Goal: Task Accomplishment & Management: Manage account settings

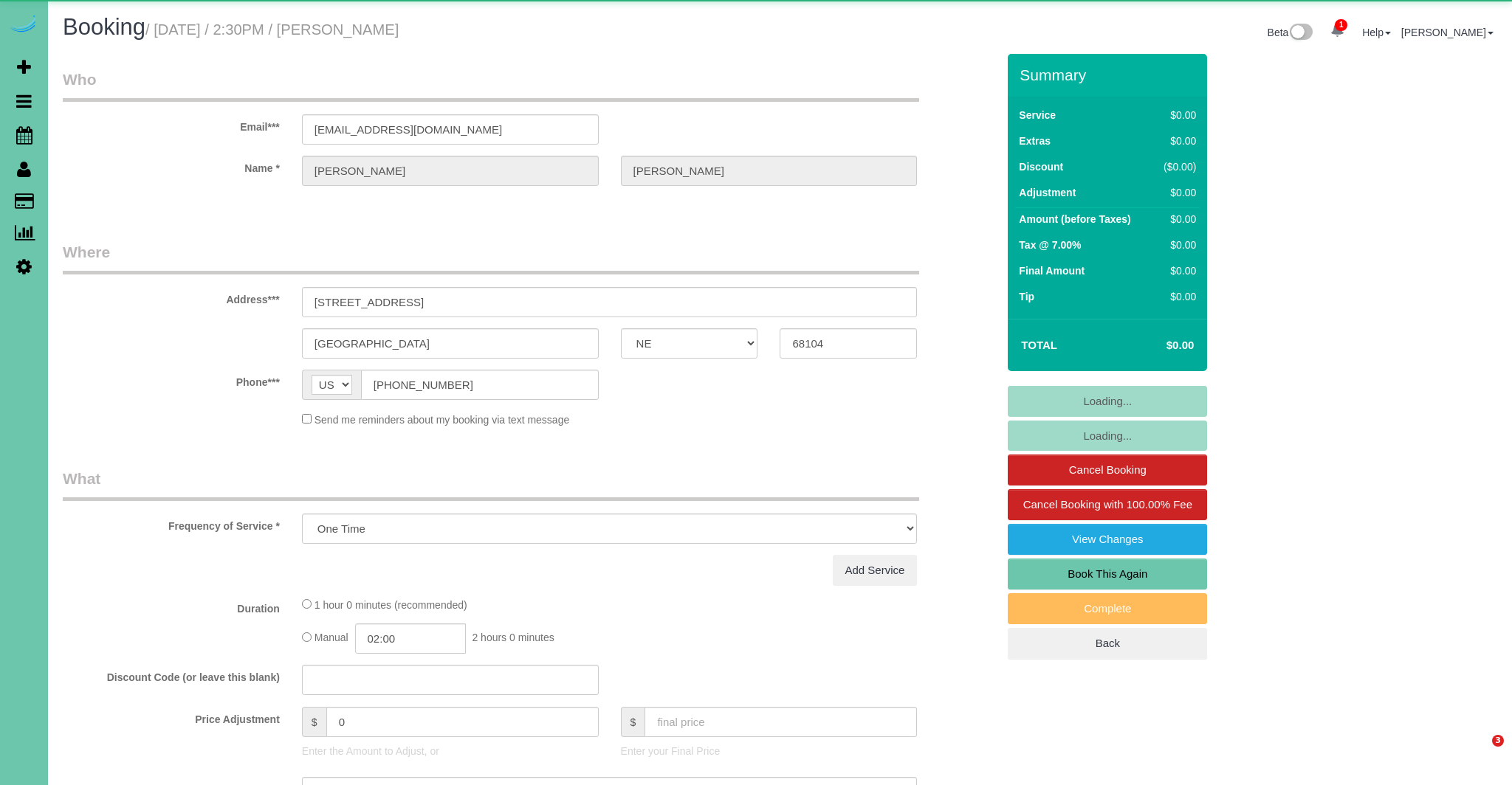
select select "NE"
select select "object:648"
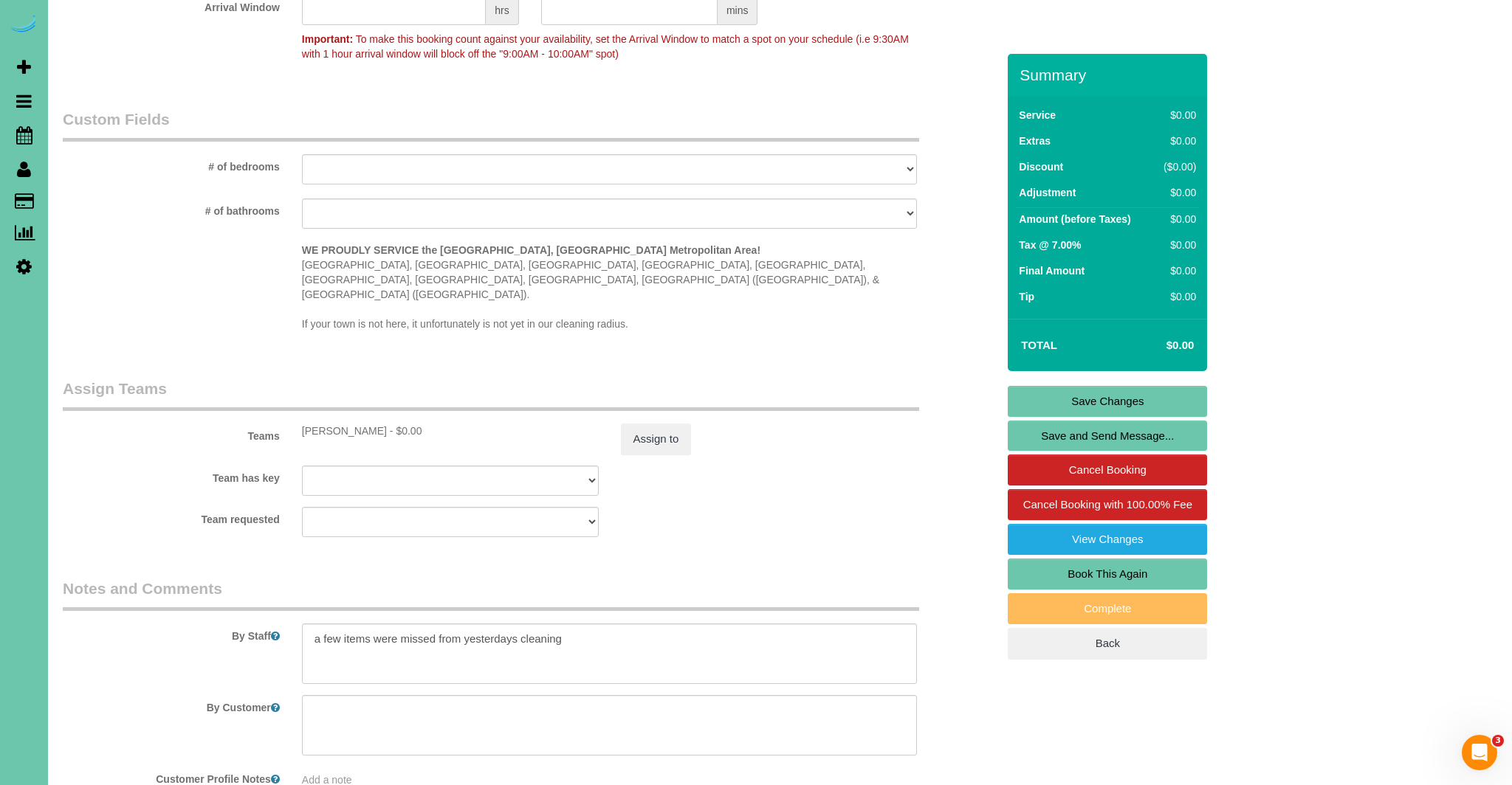
scroll to position [1360, 0]
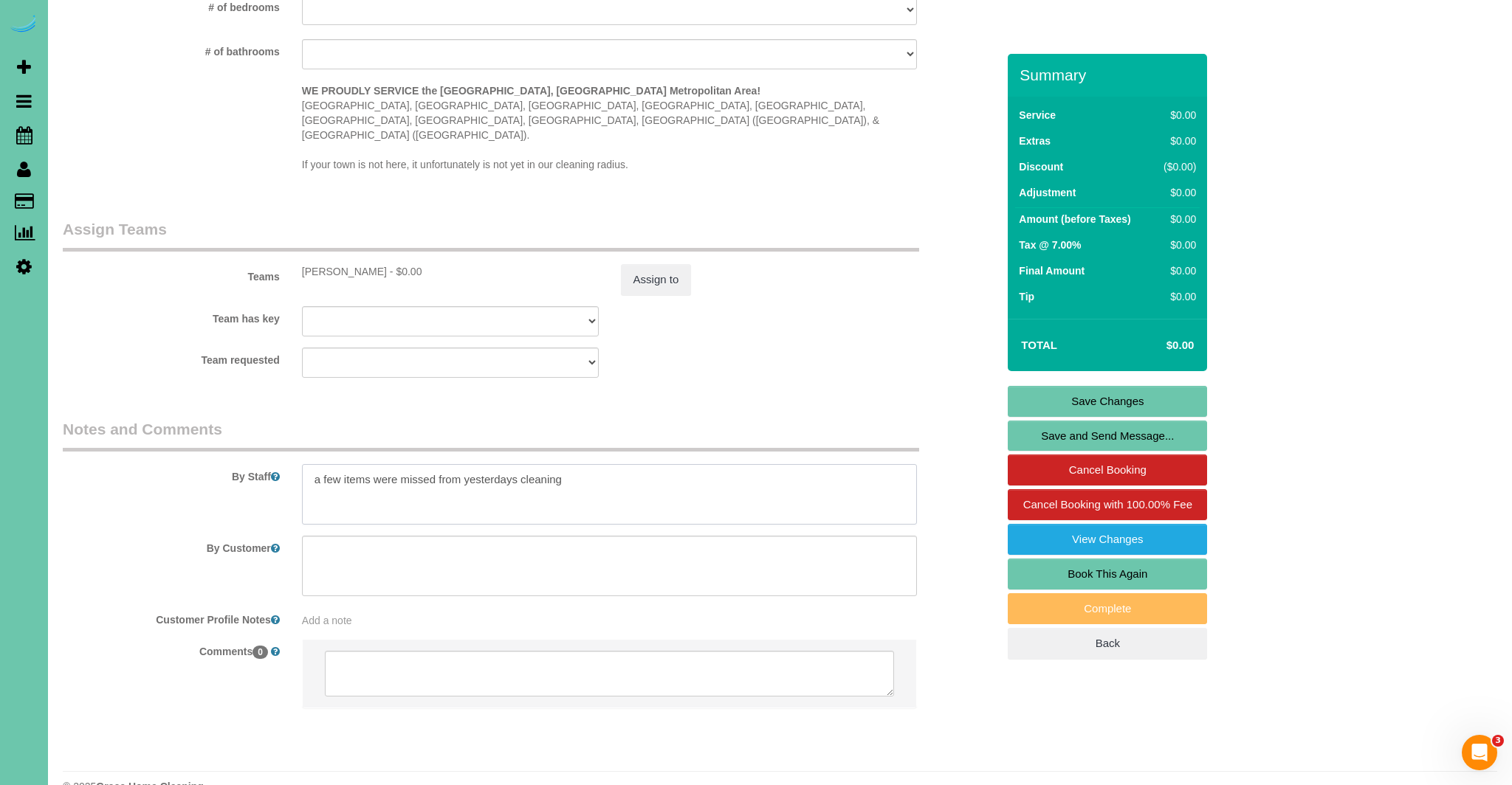
click at [593, 464] on textarea at bounding box center [610, 494] width 616 height 61
type textarea "a few items were missed from yesterdays cleaning"
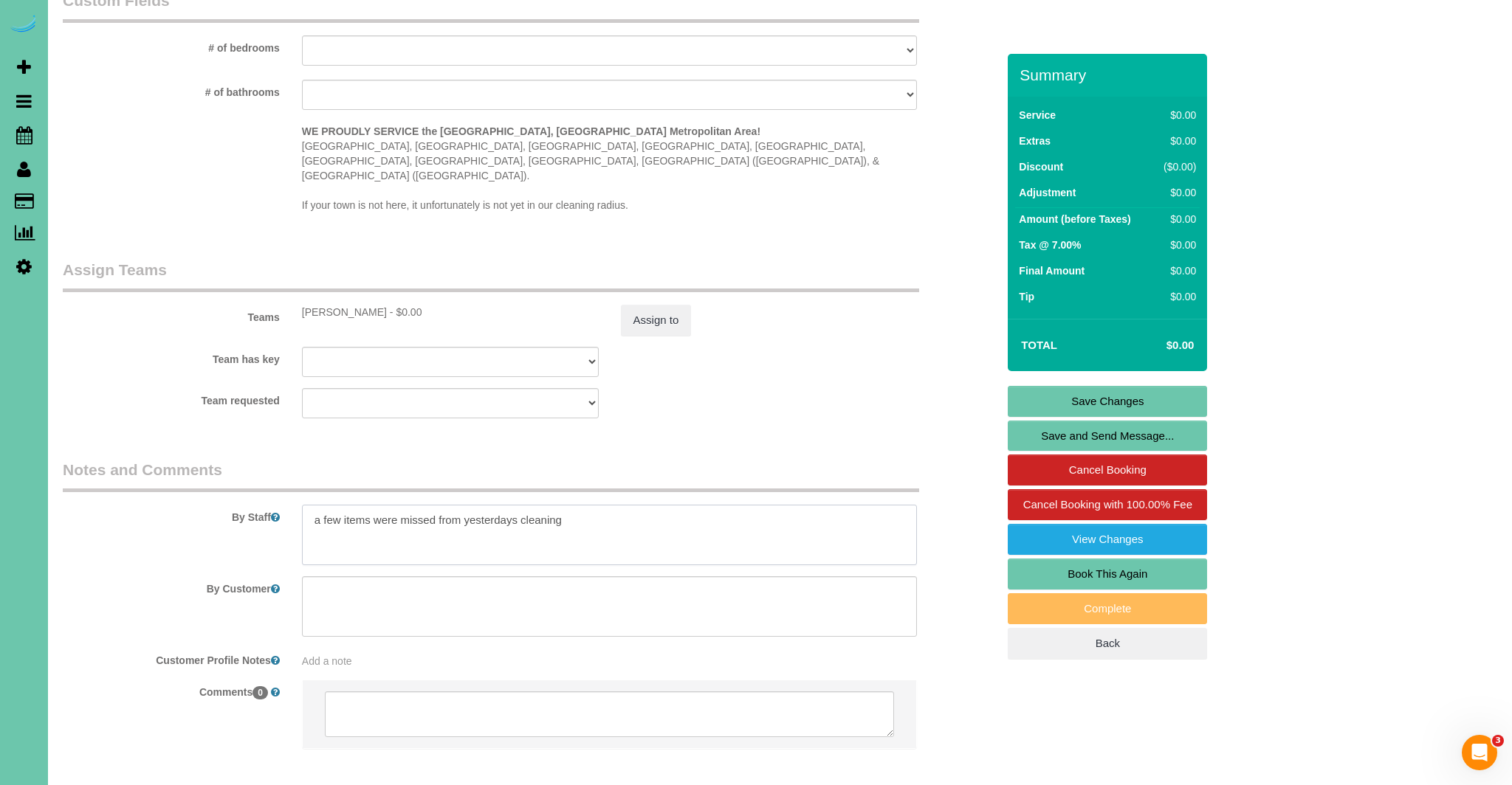
scroll to position [1303, 0]
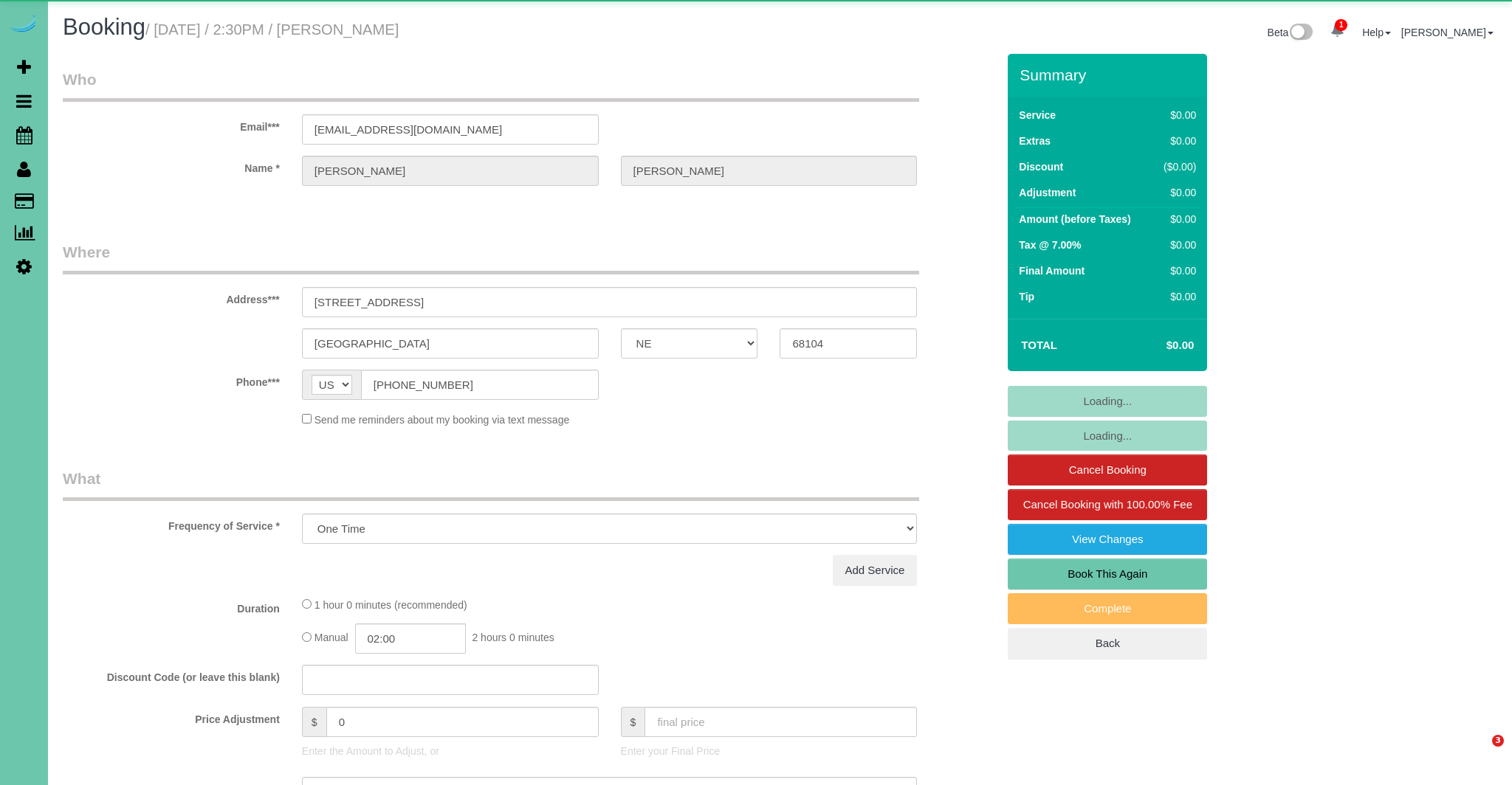
select select "NE"
select select "object:852"
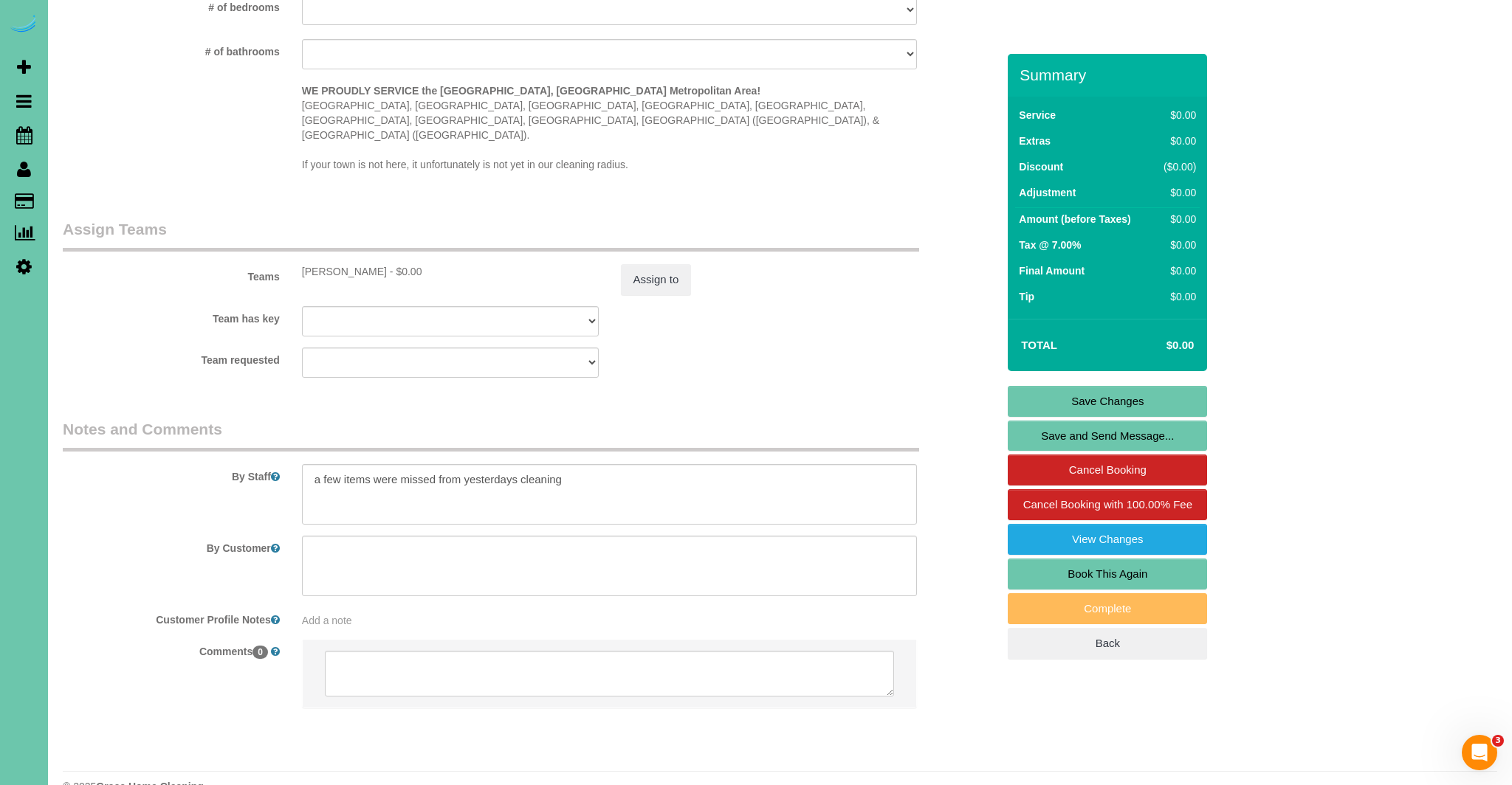
scroll to position [1353, 0]
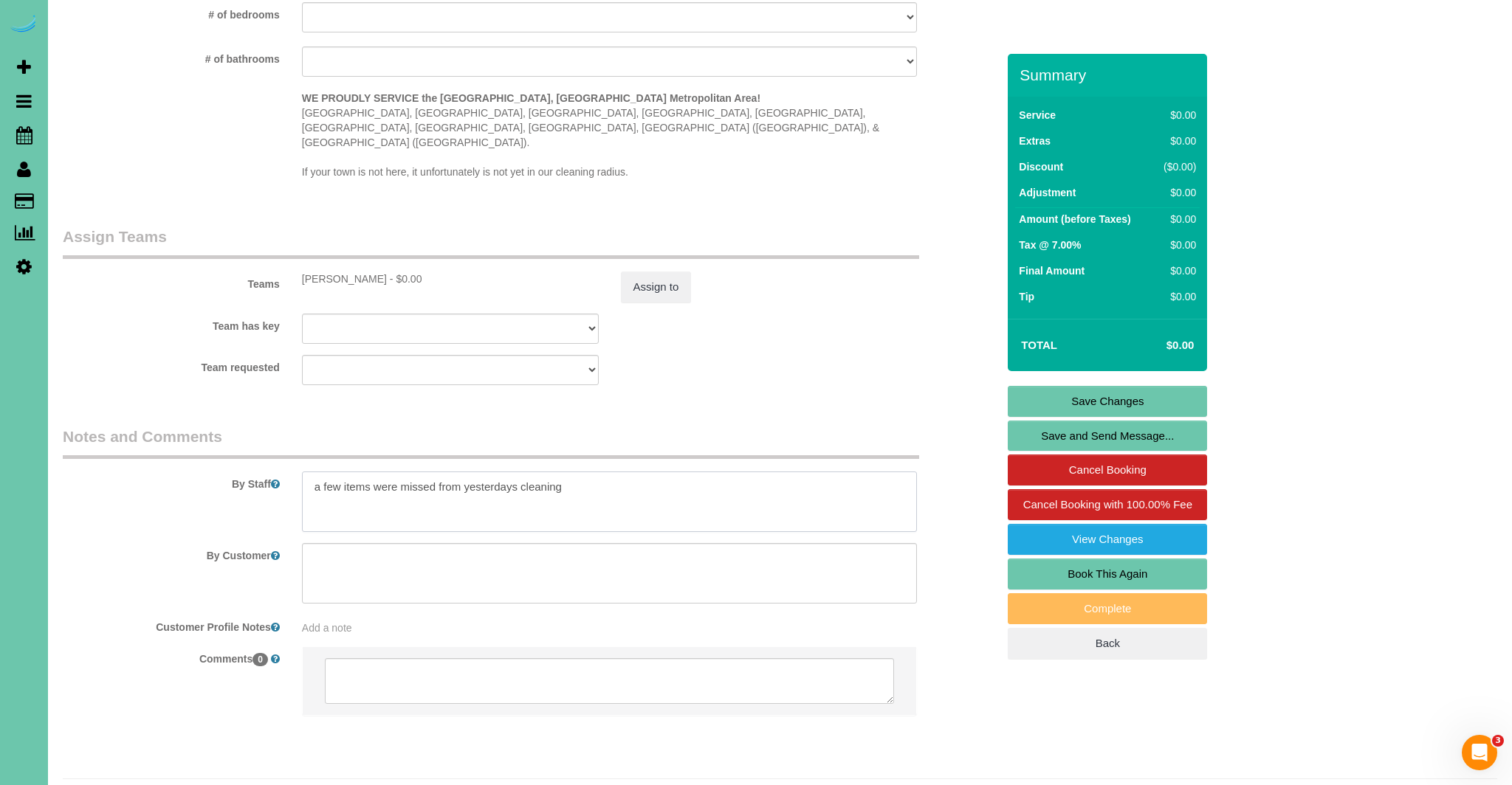
click at [607, 472] on textarea at bounding box center [610, 502] width 616 height 61
paste textarea "Louvers on DR cabinet doors, Blinds in LR and BR, Dust bunnies under the bed, W…"
drag, startPoint x: 366, startPoint y: 474, endPoint x: 494, endPoint y: 527, distance: 138.5
click at [368, 475] on textarea at bounding box center [610, 502] width 616 height 61
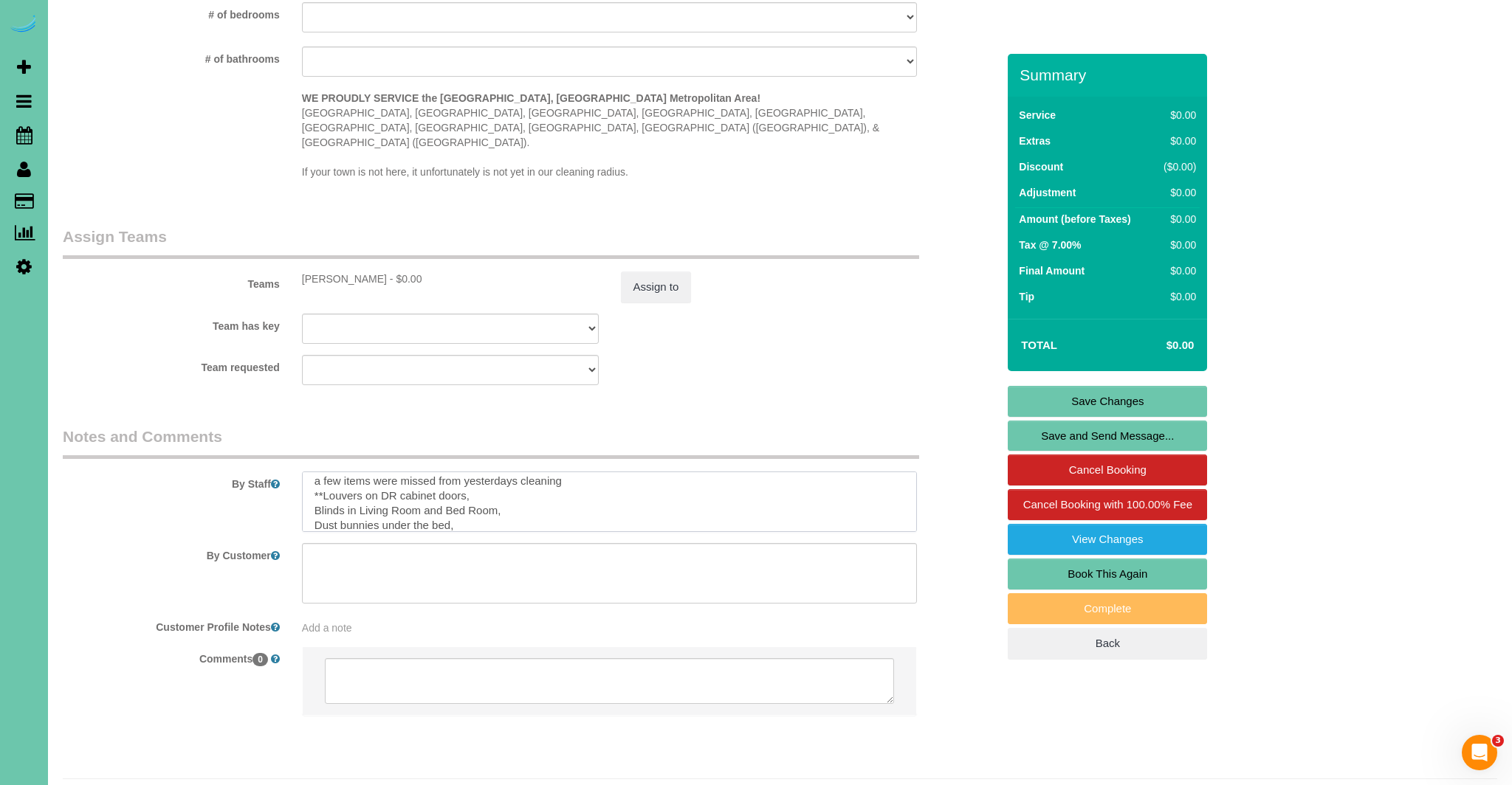
scroll to position [0, 0]
drag, startPoint x: 356, startPoint y: 472, endPoint x: 322, endPoint y: 472, distance: 34.0
click at [322, 472] on textarea at bounding box center [610, 502] width 616 height 61
click at [554, 500] on textarea at bounding box center [610, 502] width 616 height 61
click at [387, 474] on textarea at bounding box center [610, 502] width 616 height 61
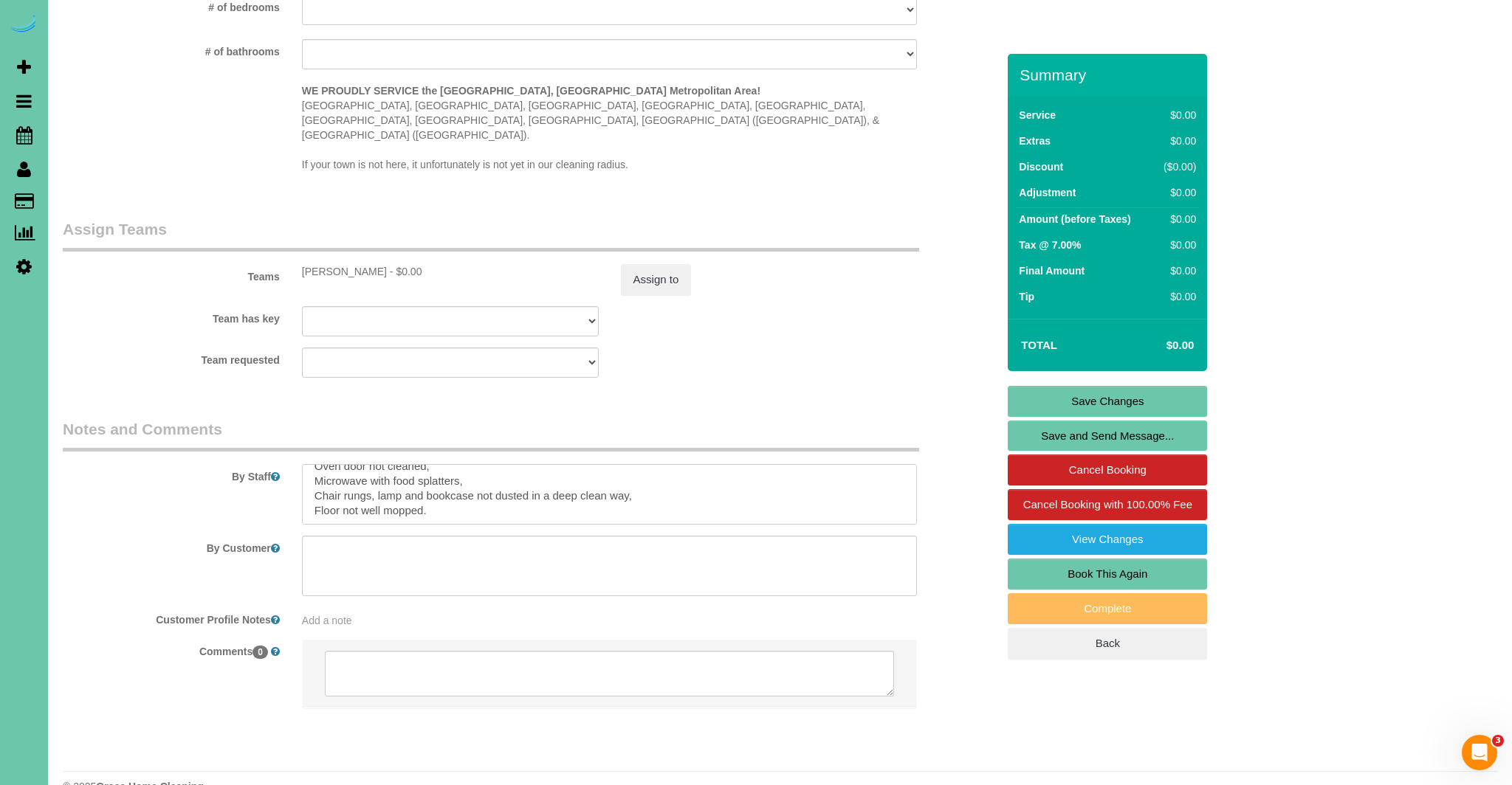
scroll to position [138, 0]
type textarea "a few items were missed from yesterdays cleaning **Louvers on Dining Room cabin…"
click at [1156, 404] on link "Save Changes" at bounding box center [1107, 401] width 199 height 31
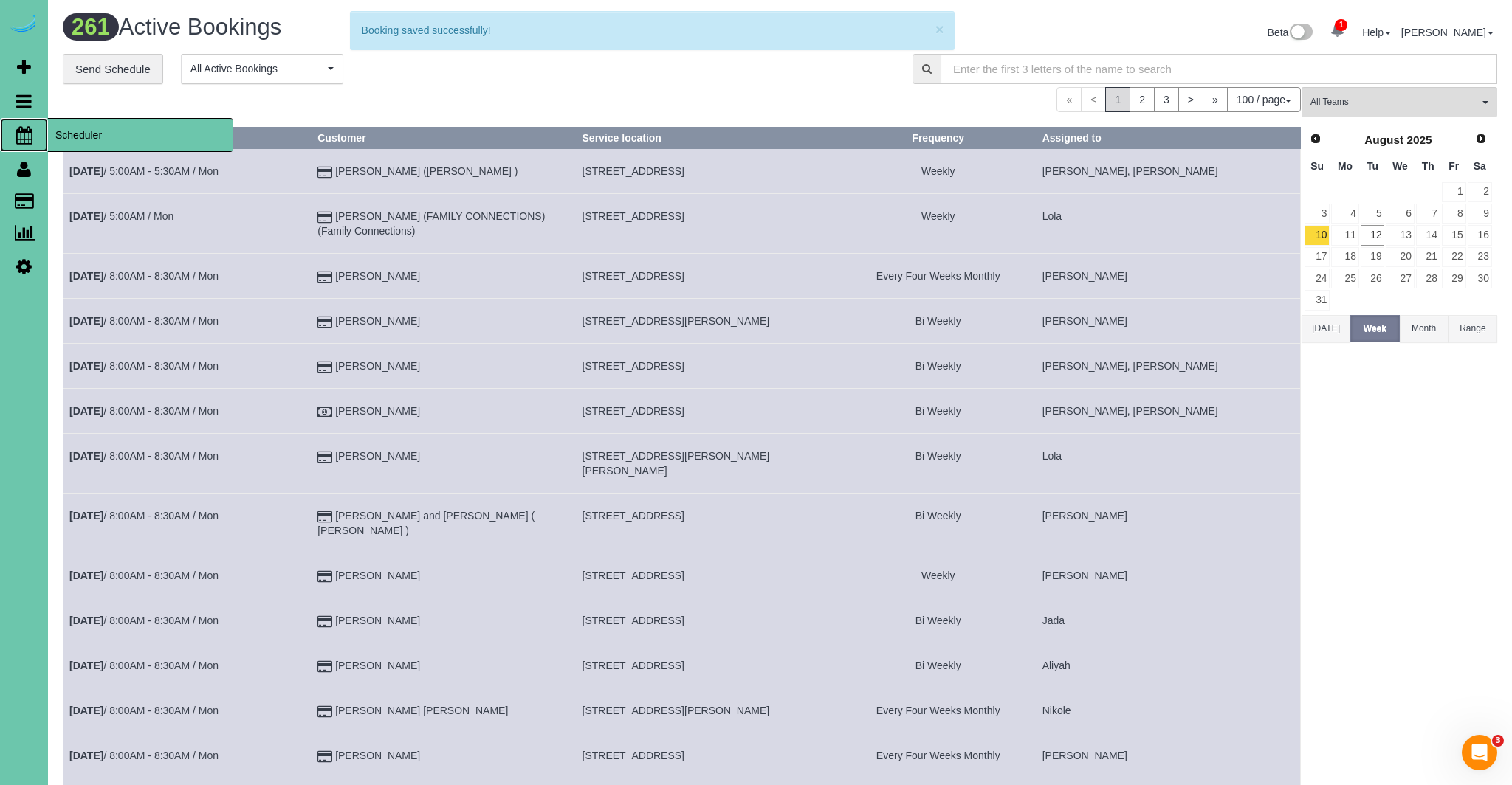
click at [35, 134] on link "Scheduler" at bounding box center [24, 135] width 48 height 34
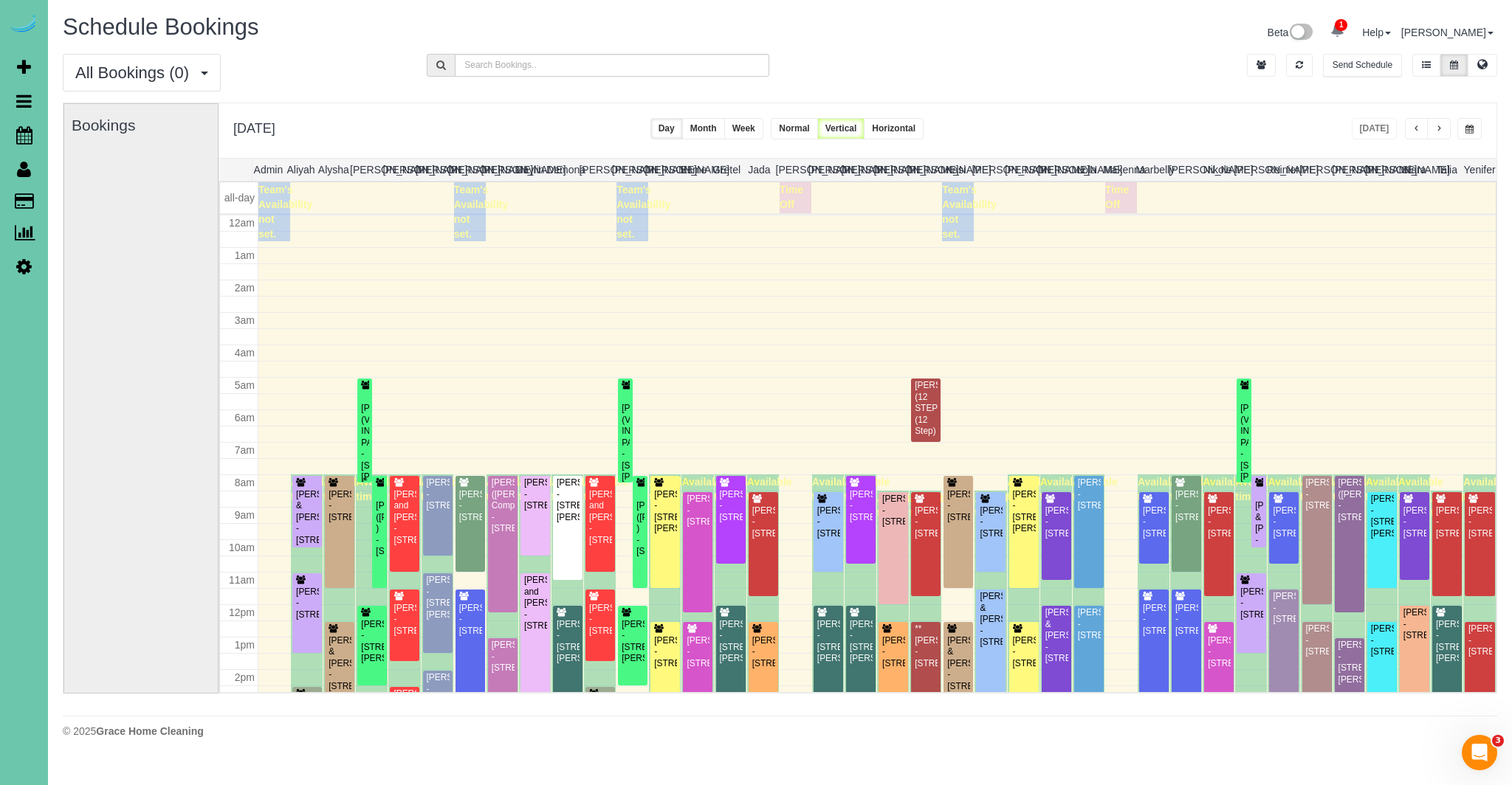
scroll to position [196, 0]
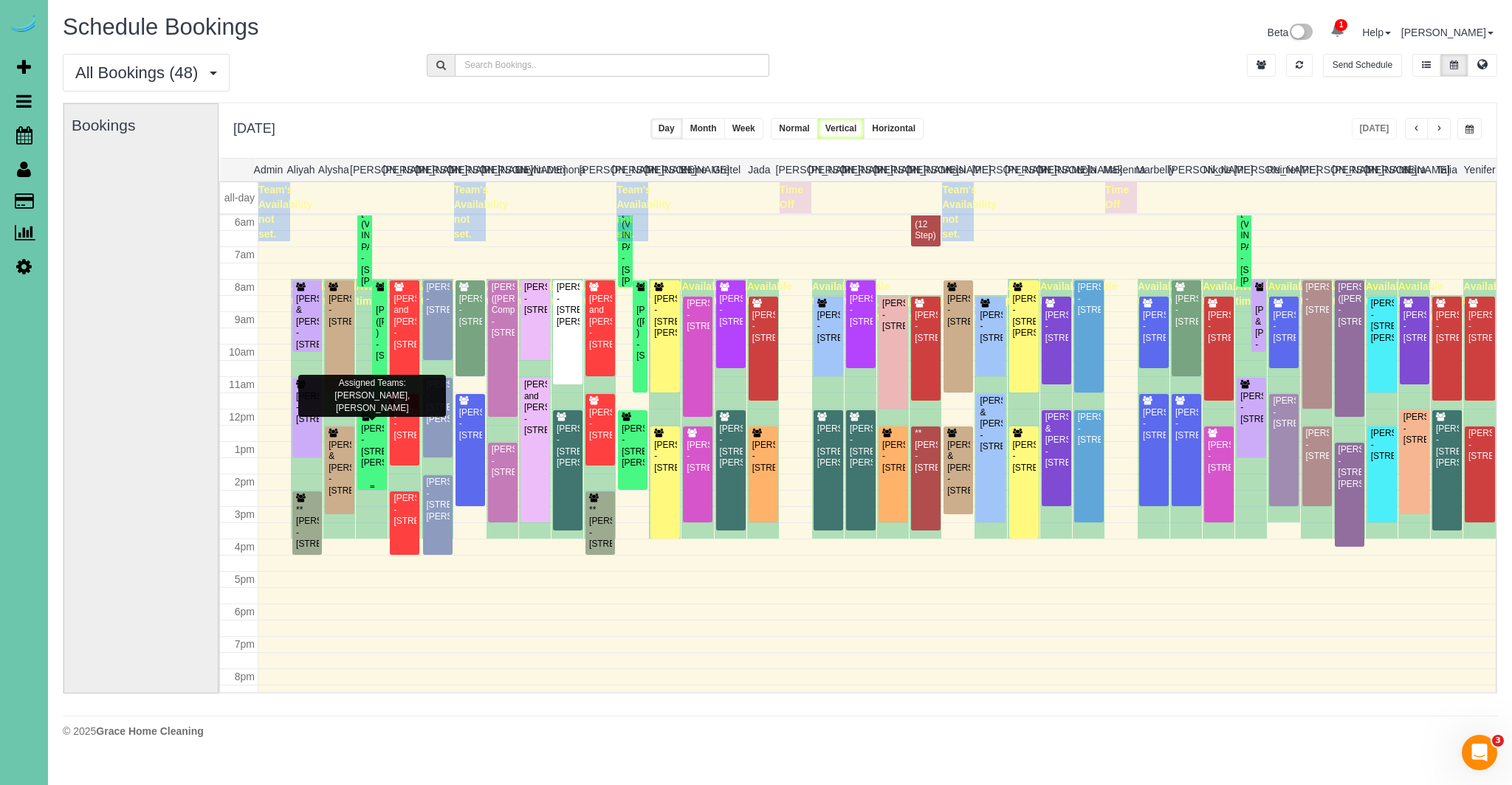
click at [373, 466] on div "Ashley Varilek - 18028 Lillian Street, Omaha, NE 68136" at bounding box center [372, 446] width 24 height 46
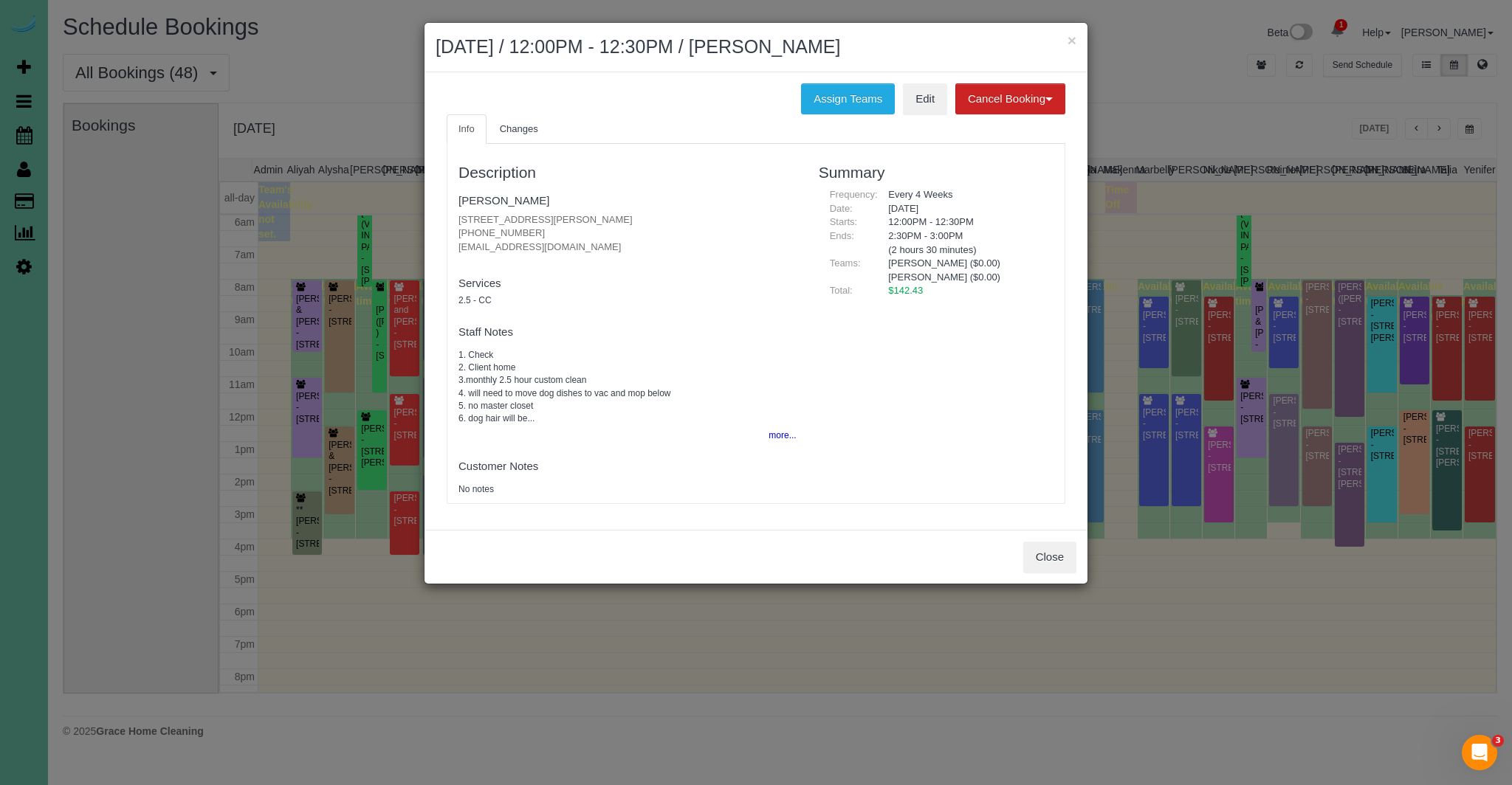
click at [515, 193] on fieldset "Ashley Varilek 18028 Lillian Street, Omaha, NE 68136 (402) 321-5943 ashleyvaril…" at bounding box center [627, 226] width 338 height 76
click at [516, 200] on link "[PERSON_NAME]" at bounding box center [503, 200] width 90 height 12
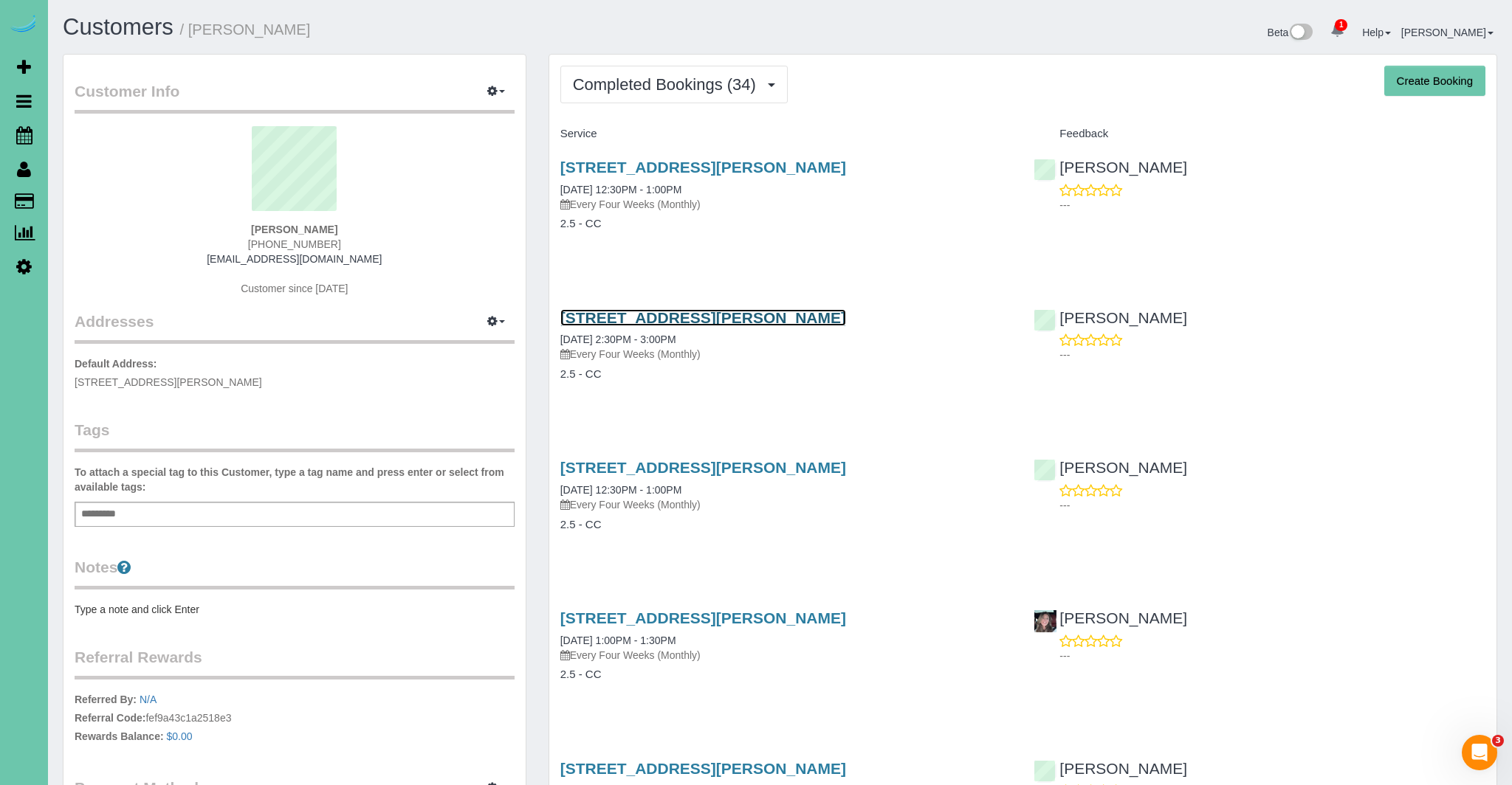
click at [670, 318] on link "[STREET_ADDRESS][PERSON_NAME]" at bounding box center [704, 317] width 286 height 17
click at [751, 477] on div "18028 Lillian Street, Omaha, NE 68136 04/22/2025 12:30PM - 1:00PM Every Four We…" at bounding box center [786, 485] width 452 height 54
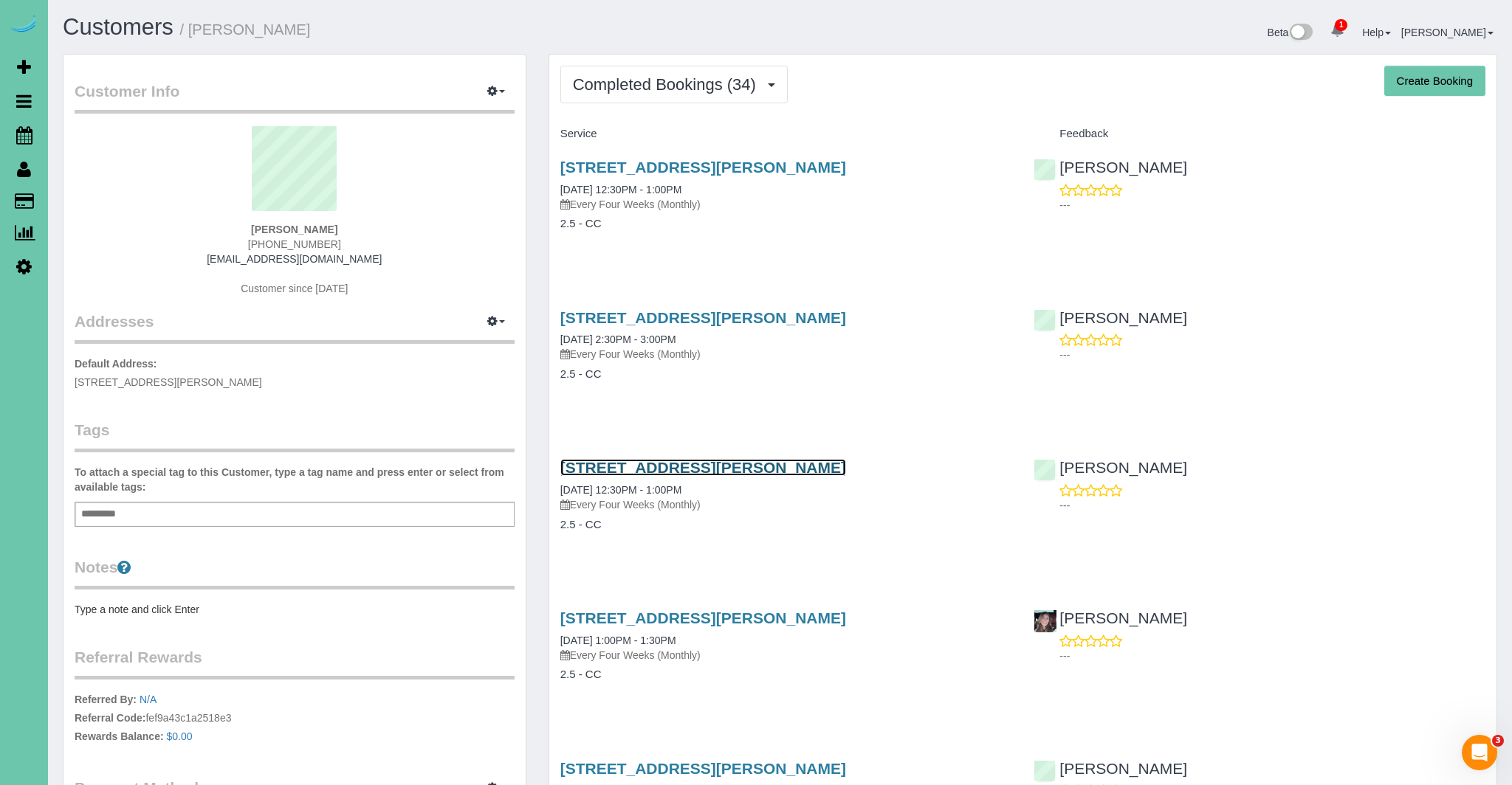
click at [749, 466] on link "18028 Lillian Street, Omaha, NE 68136" at bounding box center [704, 467] width 286 height 17
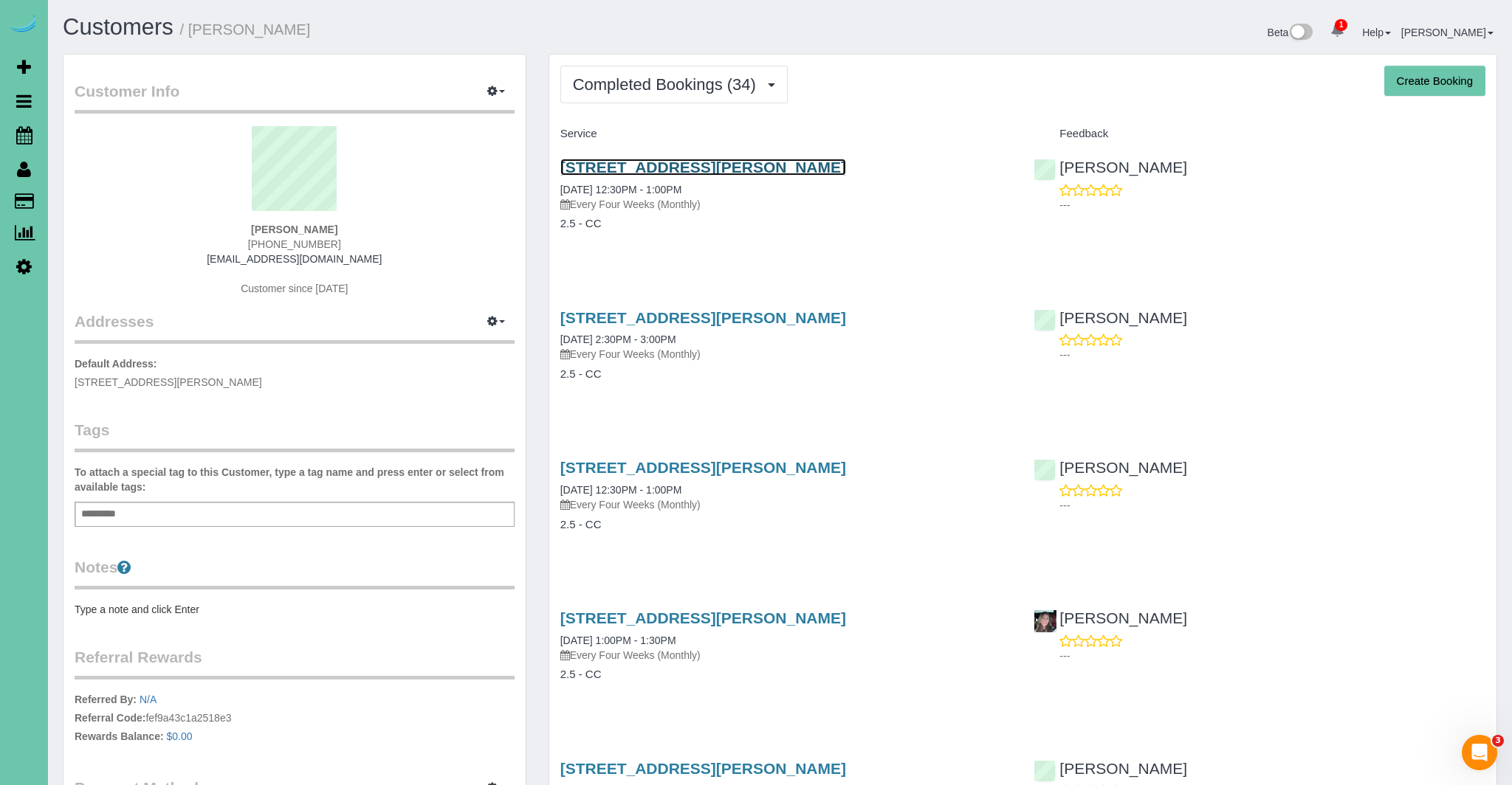
click at [811, 171] on link "18028 Lillian Street, Omaha, NE 68136" at bounding box center [704, 167] width 286 height 17
click at [765, 166] on link "18028 Lillian Street, Omaha, NE 68136" at bounding box center [704, 167] width 286 height 17
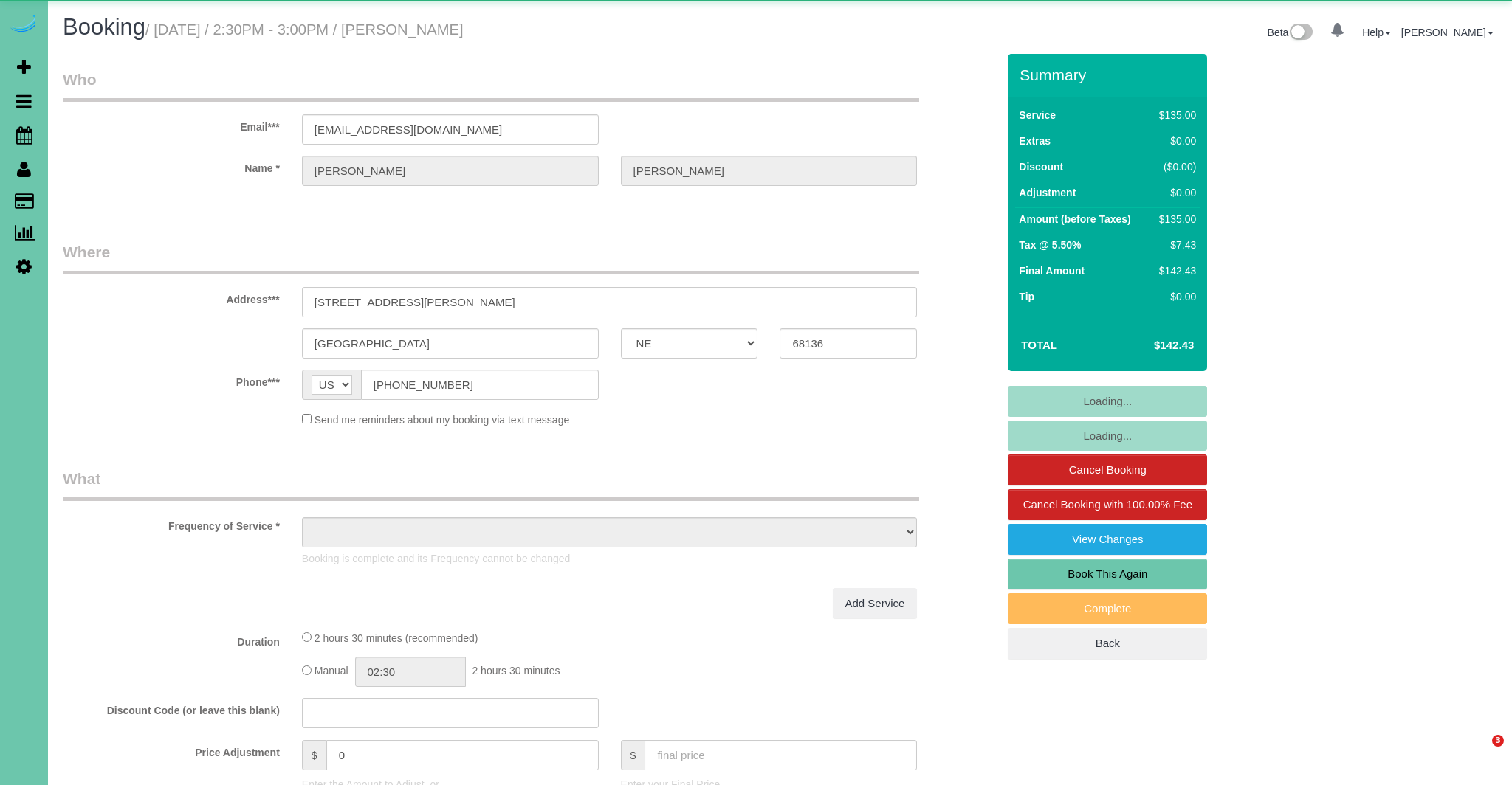
select select "NE"
select select "object:639"
select select "string:fspay-048140cb-c2c3-4eca-b32f-01ece27eb667"
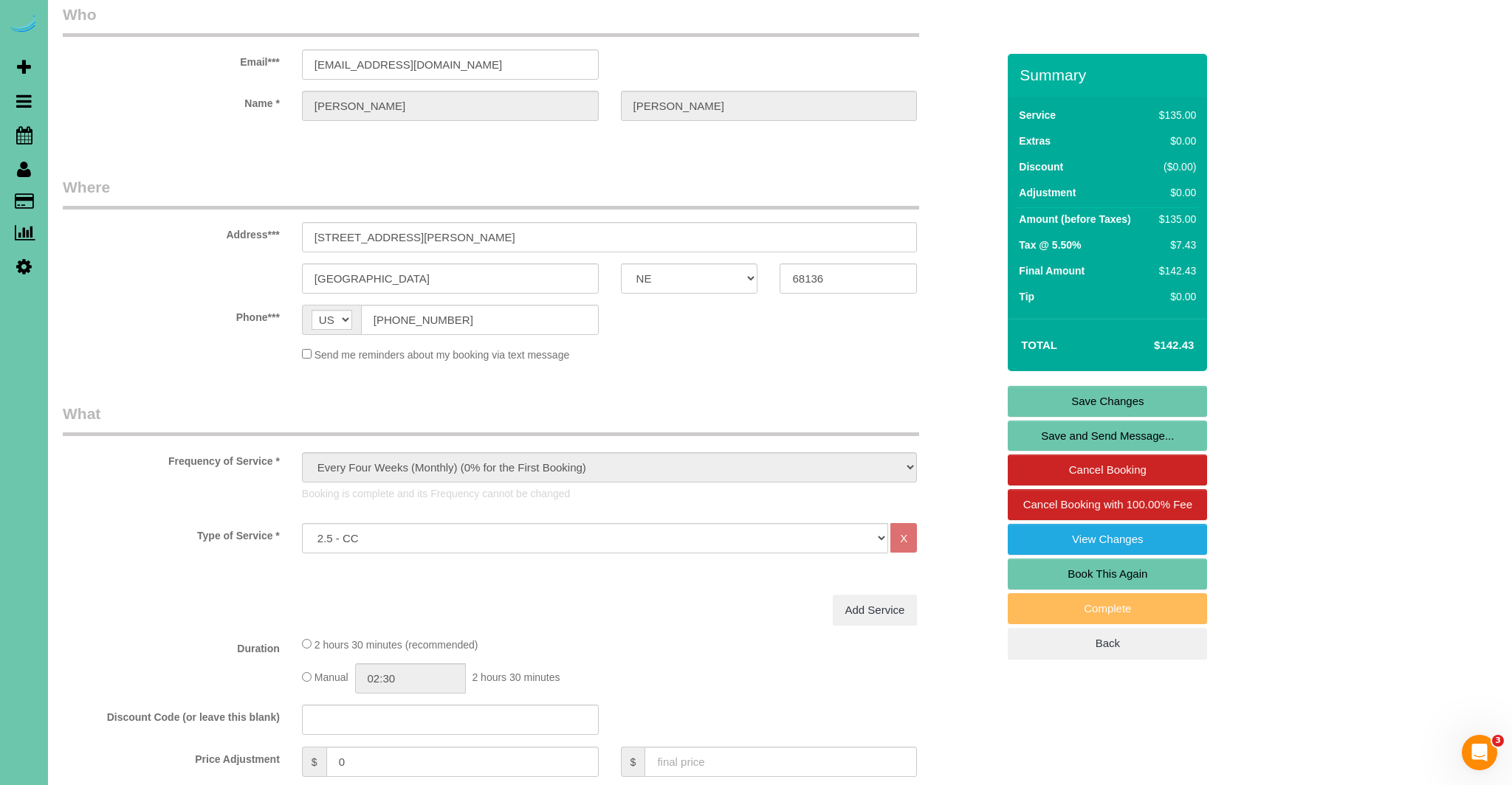
scroll to position [62, 0]
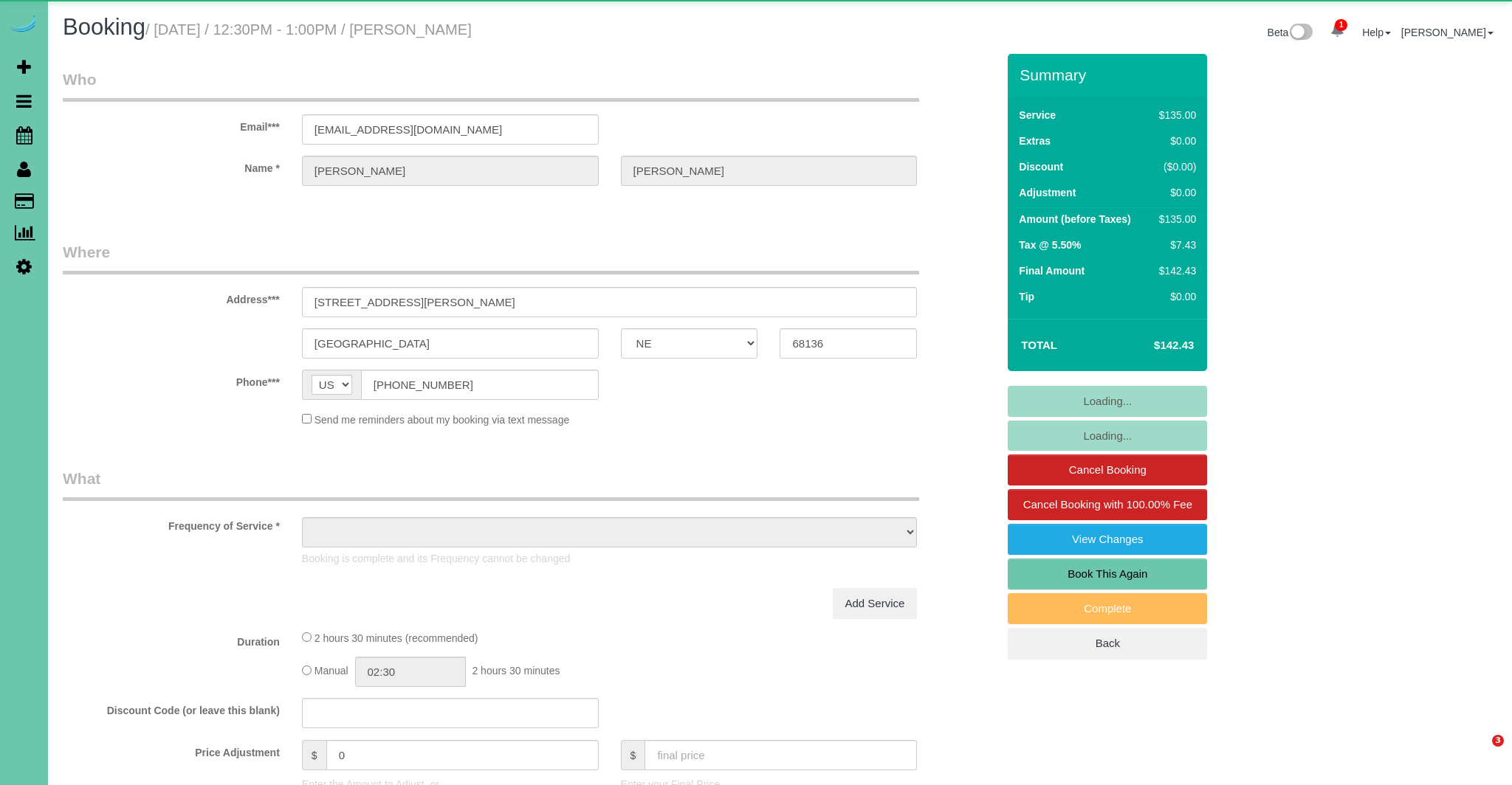
select select "NE"
select select "string:fspay-048140cb-c2c3-4eca-b32f-01ece27eb667"
select select "object:654"
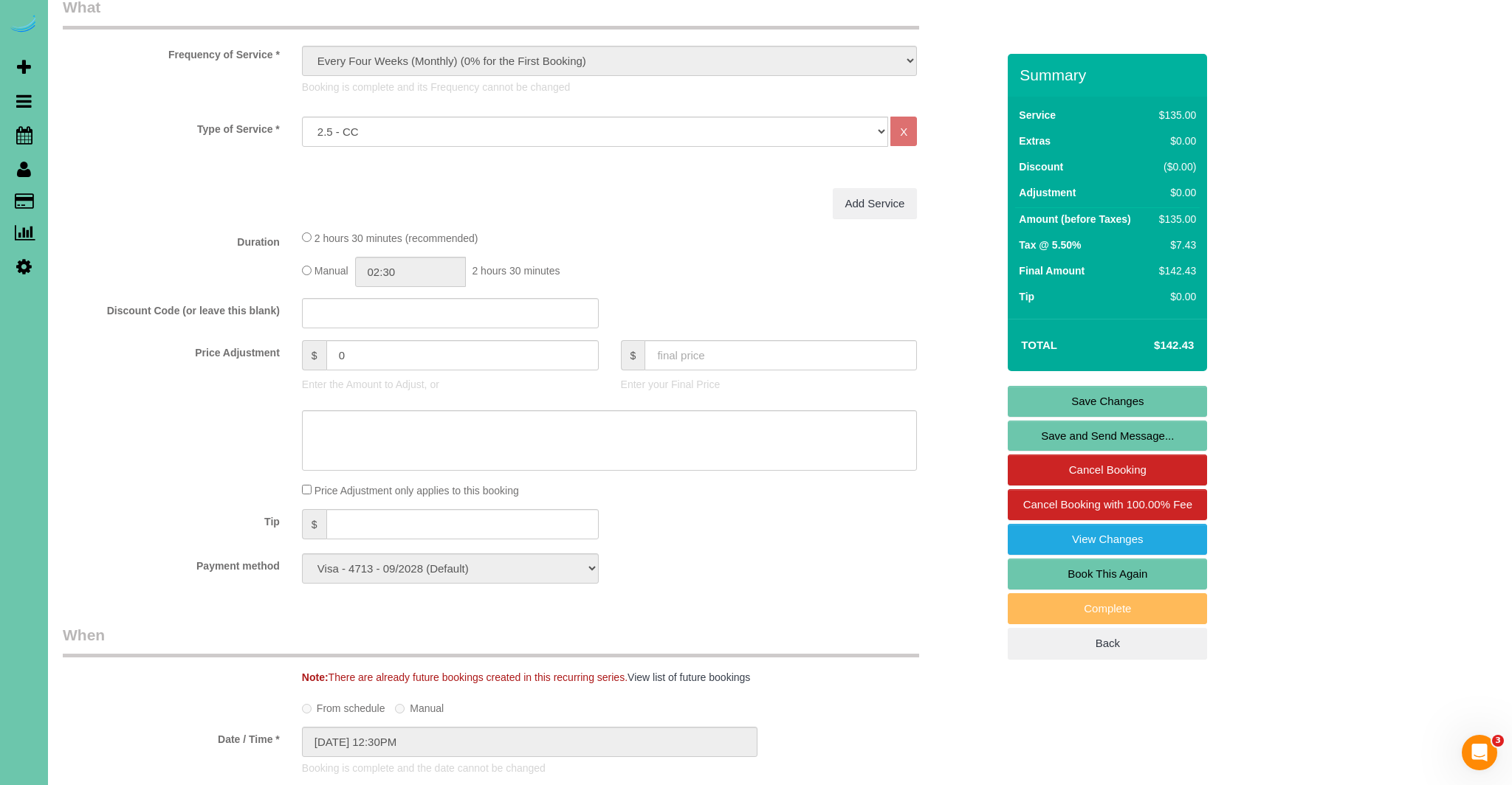
scroll to position [467, 0]
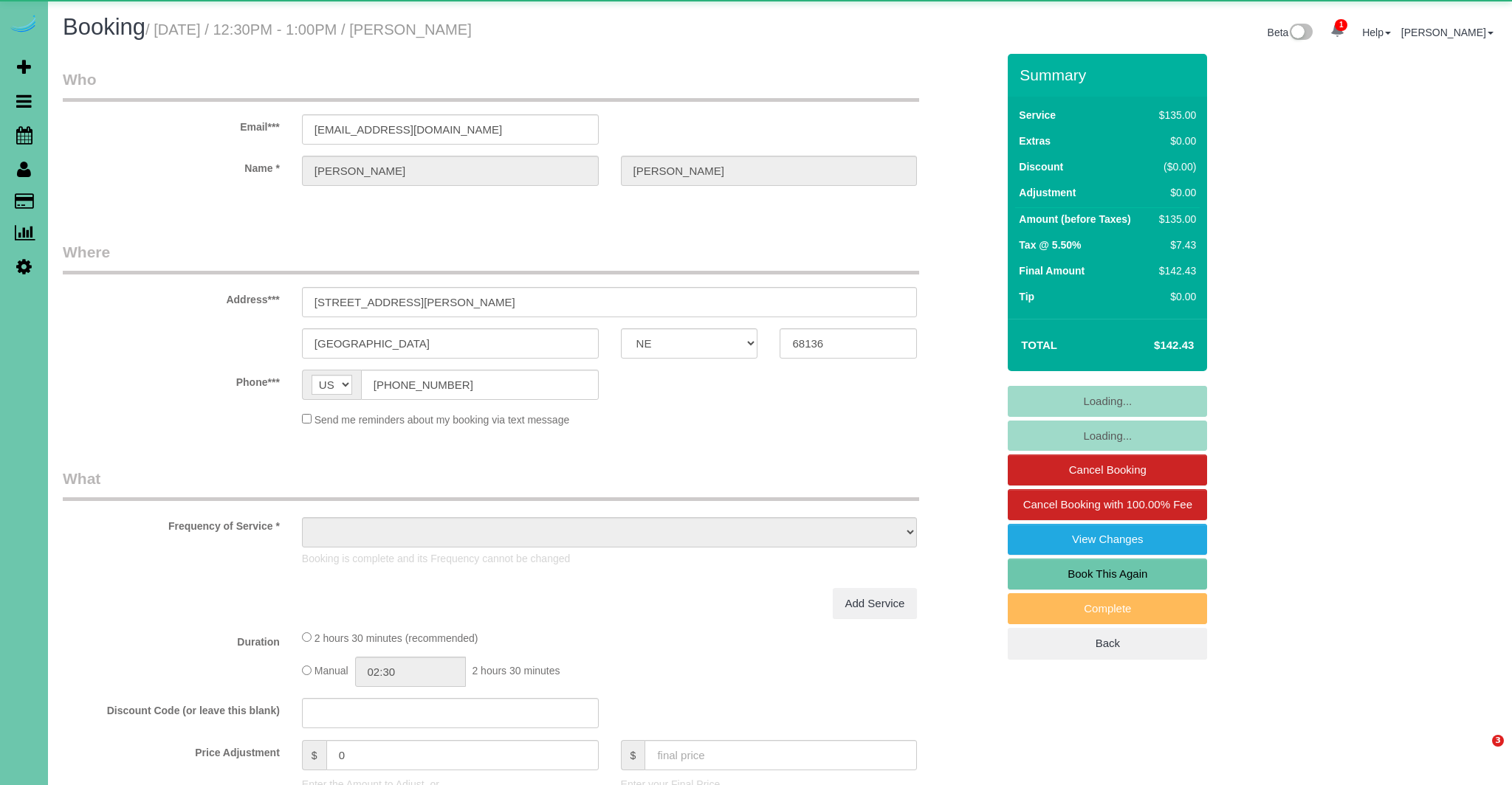
select select "NE"
select select "string:fspay-048140cb-c2c3-4eca-b32f-01ece27eb667"
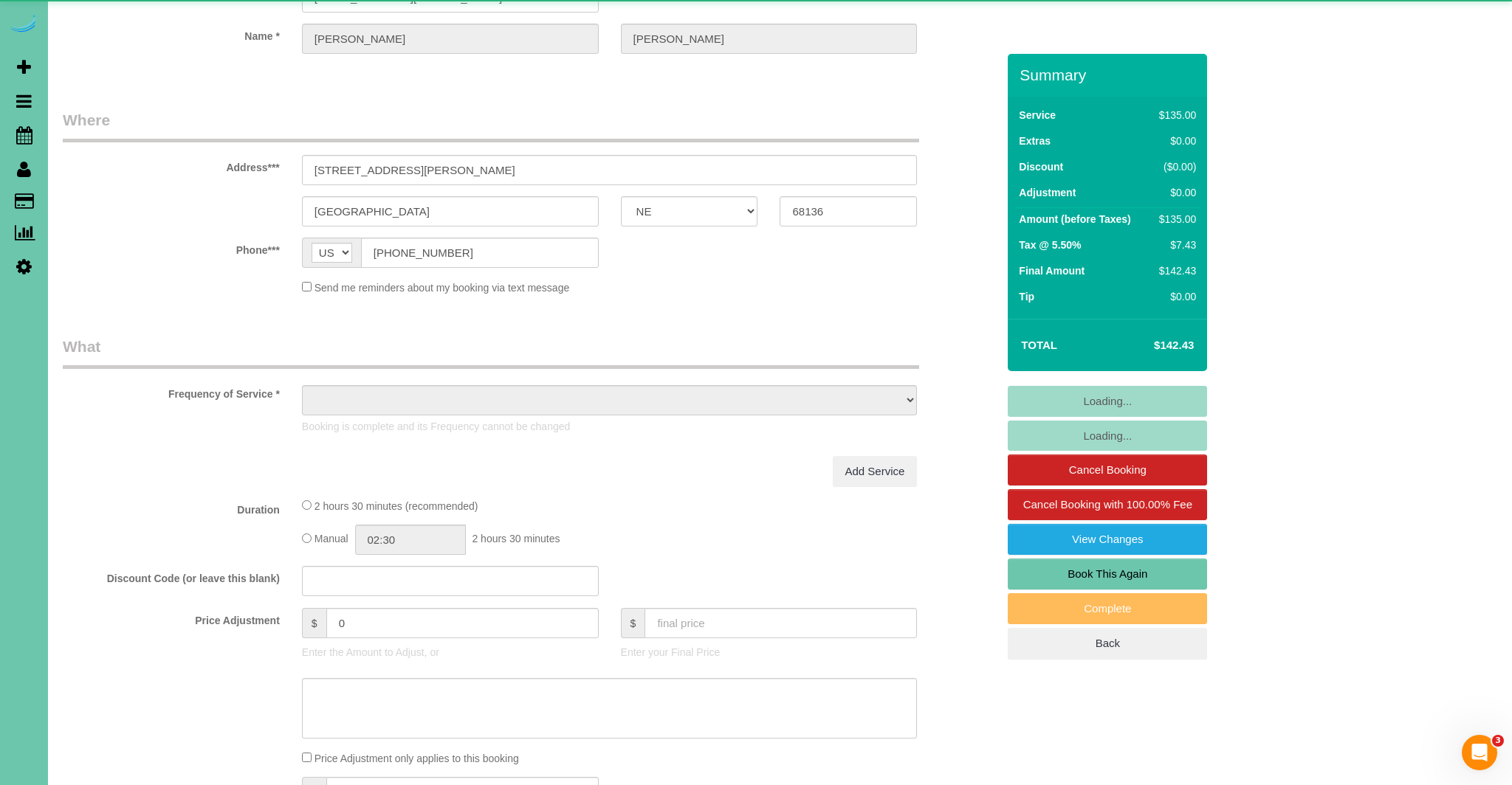
select select "object:925"
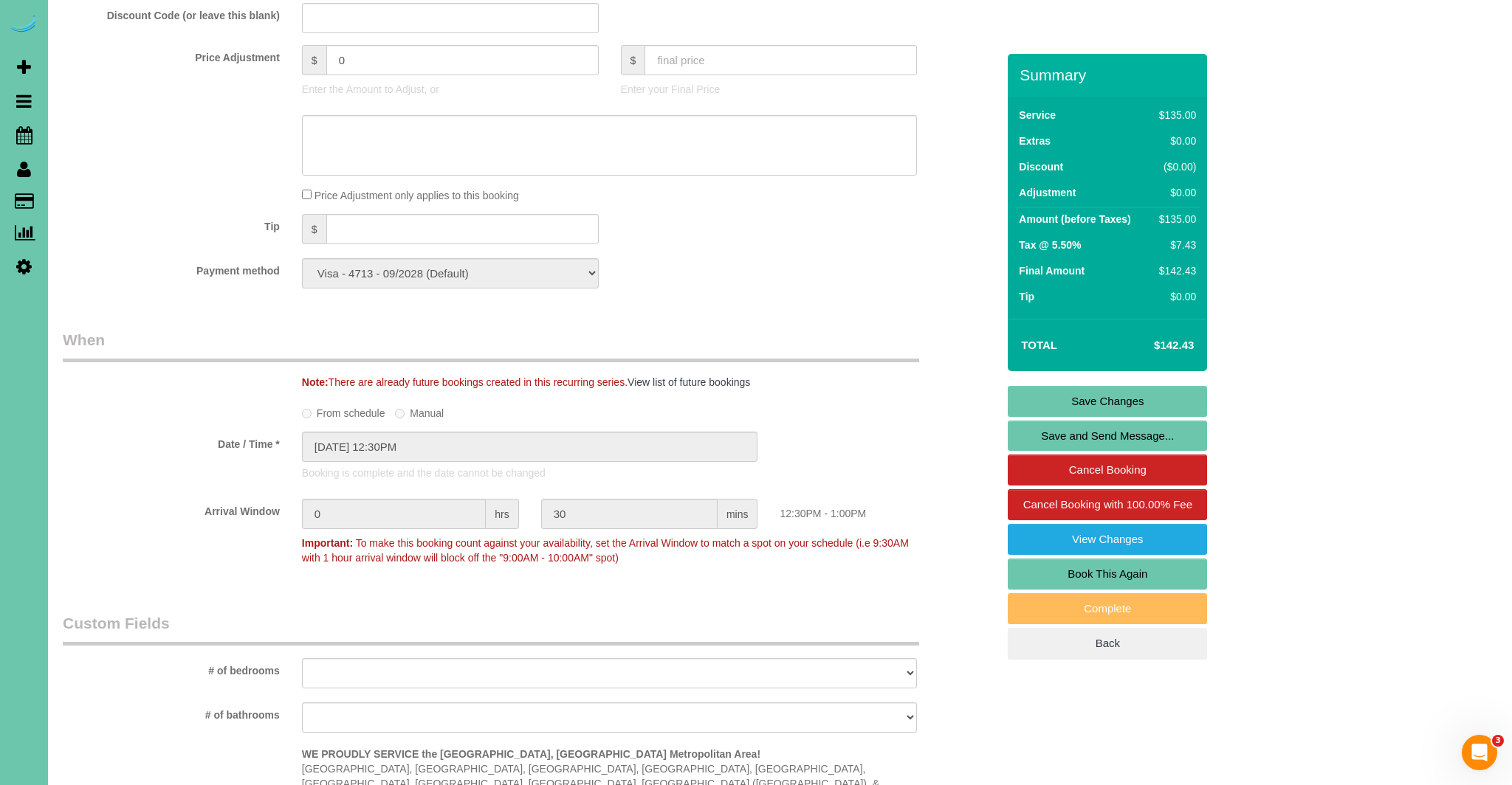
scroll to position [770, 0]
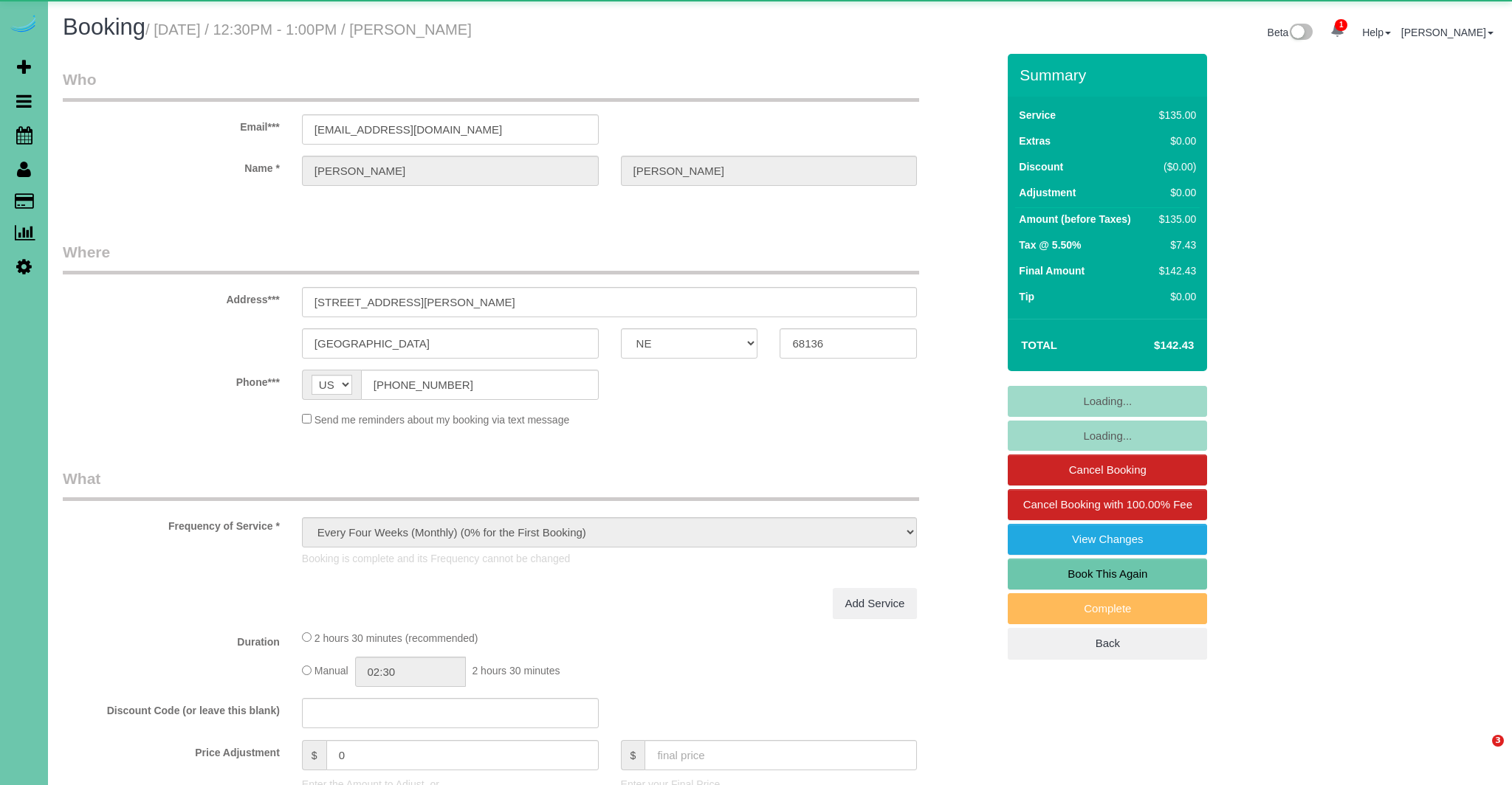
select select "NE"
select select "string:fspay-048140cb-c2c3-4eca-b32f-01ece27eb667"
select select "object:639"
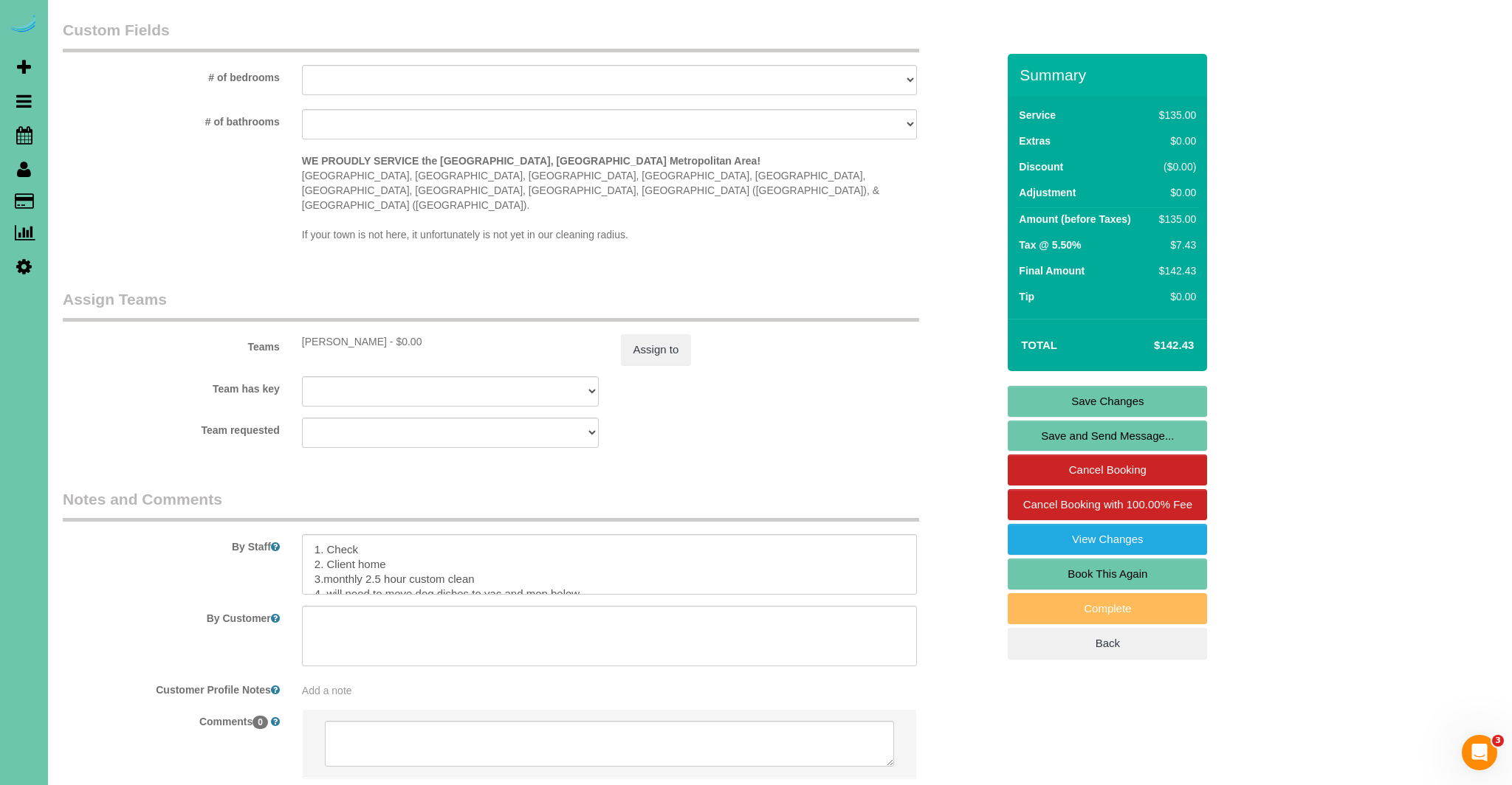
scroll to position [1430, 0]
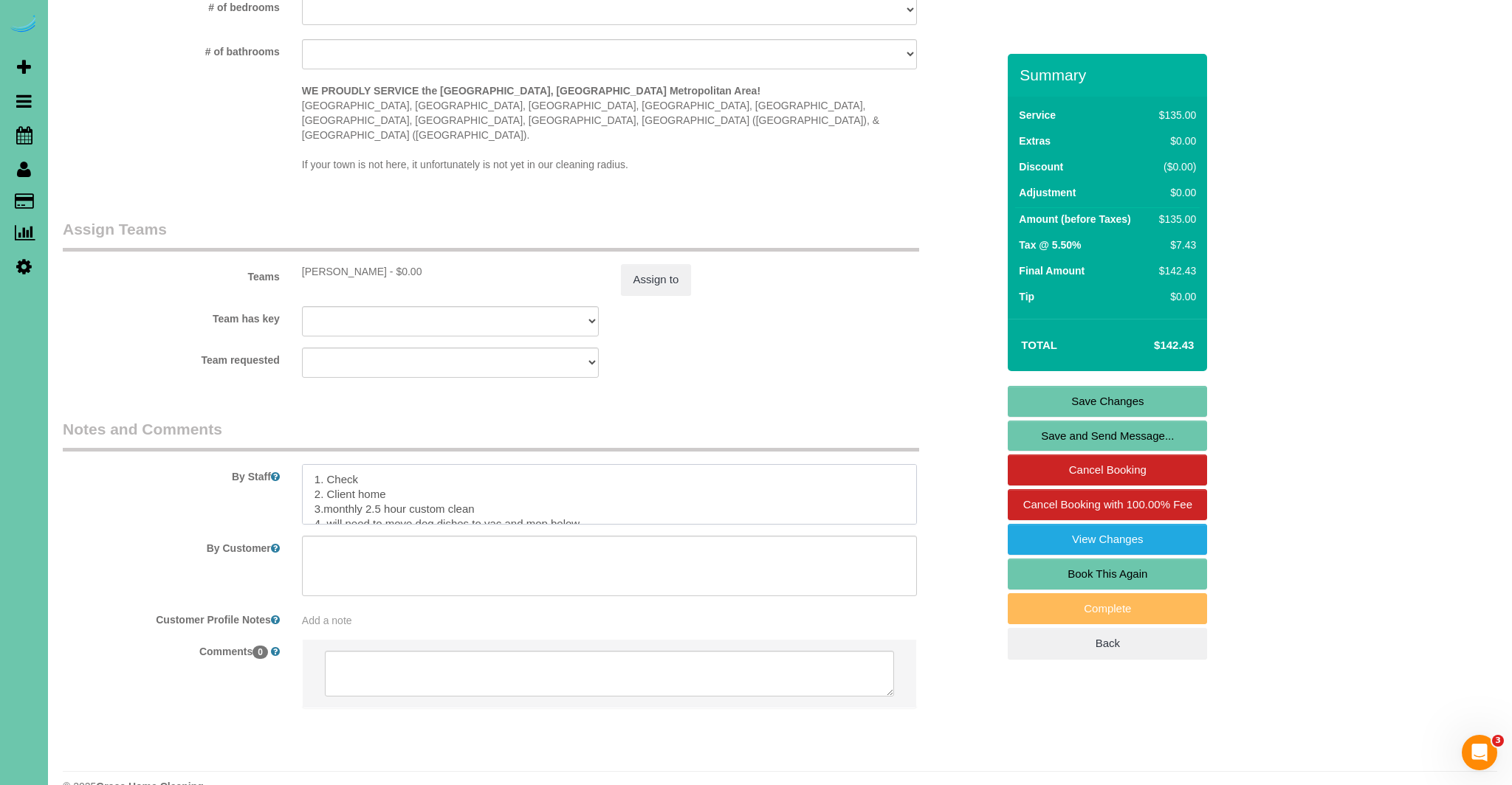
drag, startPoint x: 357, startPoint y: 453, endPoint x: 333, endPoint y: 453, distance: 24.0
click at [333, 464] on textarea at bounding box center [610, 494] width 616 height 61
type textarea "1. Credit 2. Client home 3.monthly 2.5 hour custom clean 4. will need to move d…"
click at [1074, 396] on link "Save Changes" at bounding box center [1107, 401] width 199 height 31
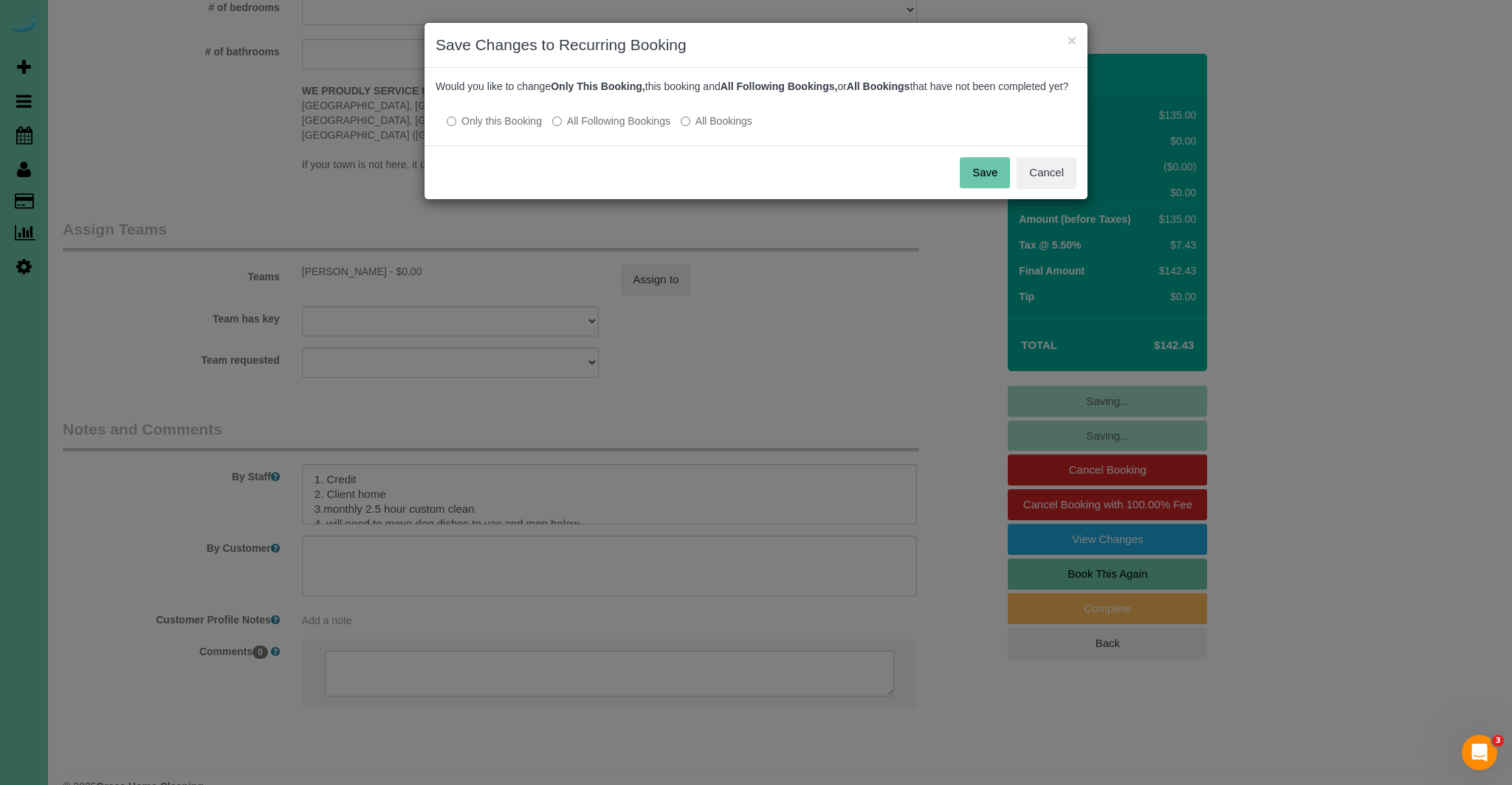
click at [979, 189] on button "Save" at bounding box center [985, 172] width 50 height 31
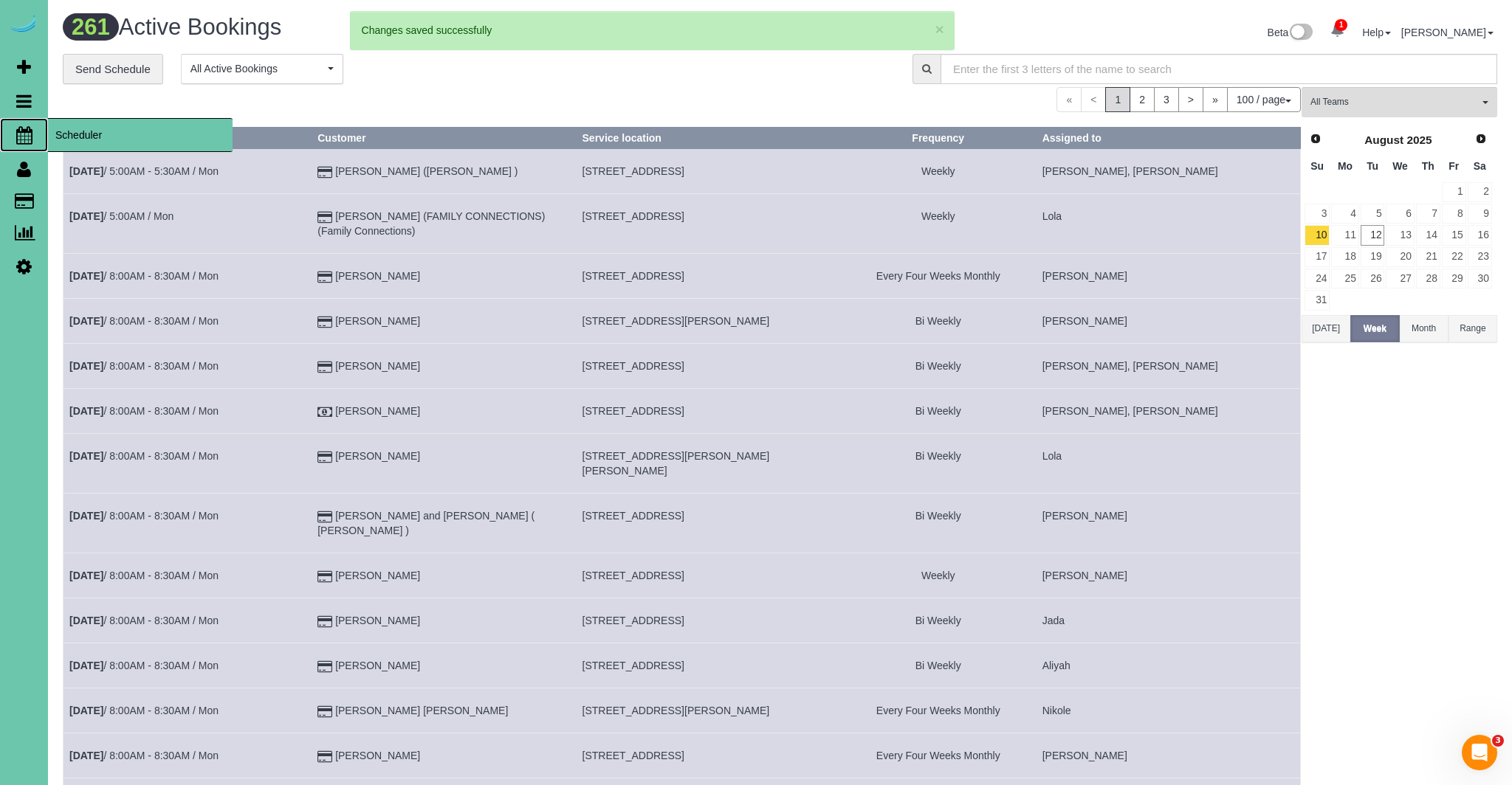
click at [25, 130] on icon at bounding box center [25, 135] width 17 height 18
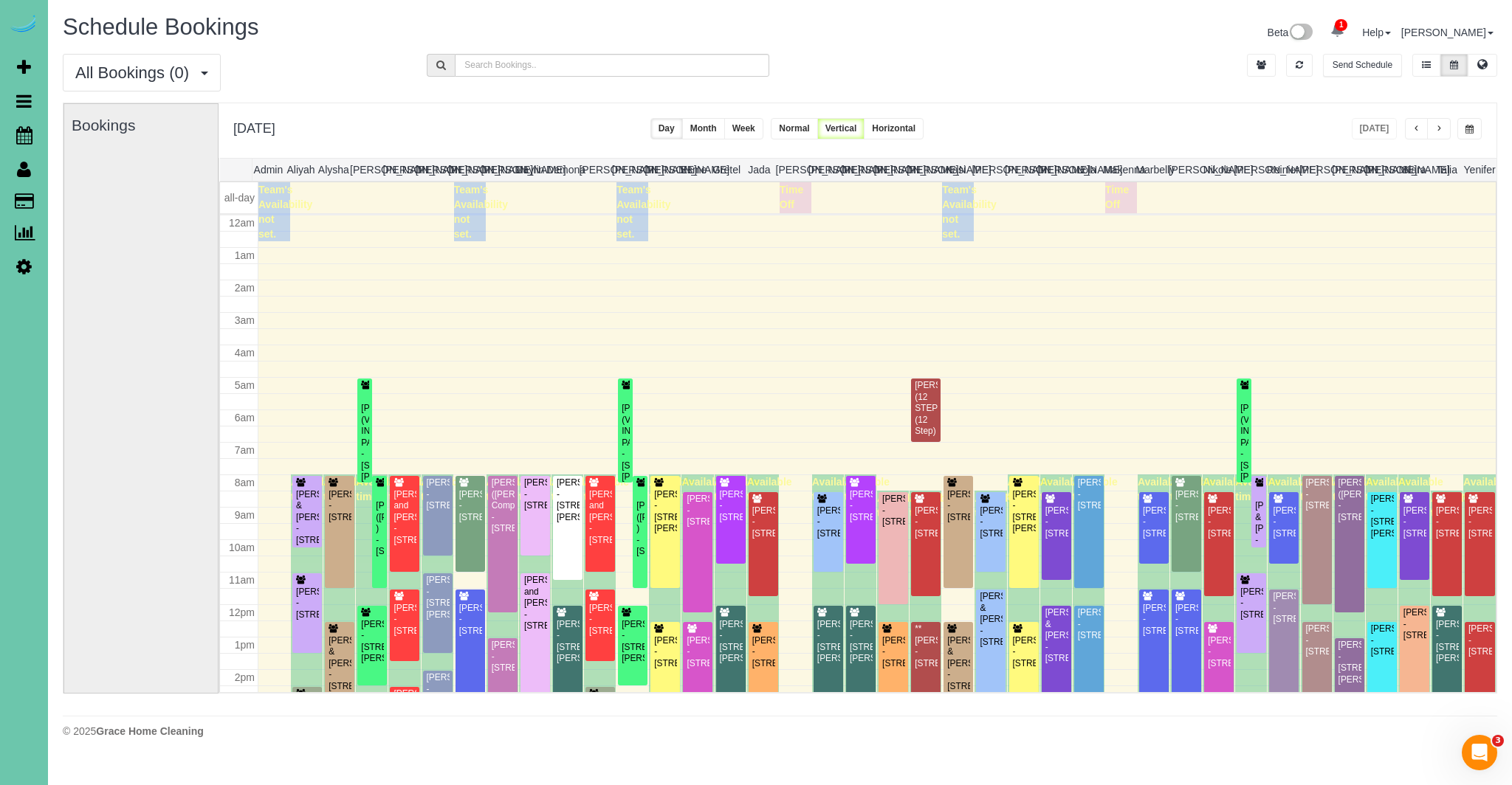
scroll to position [196, 0]
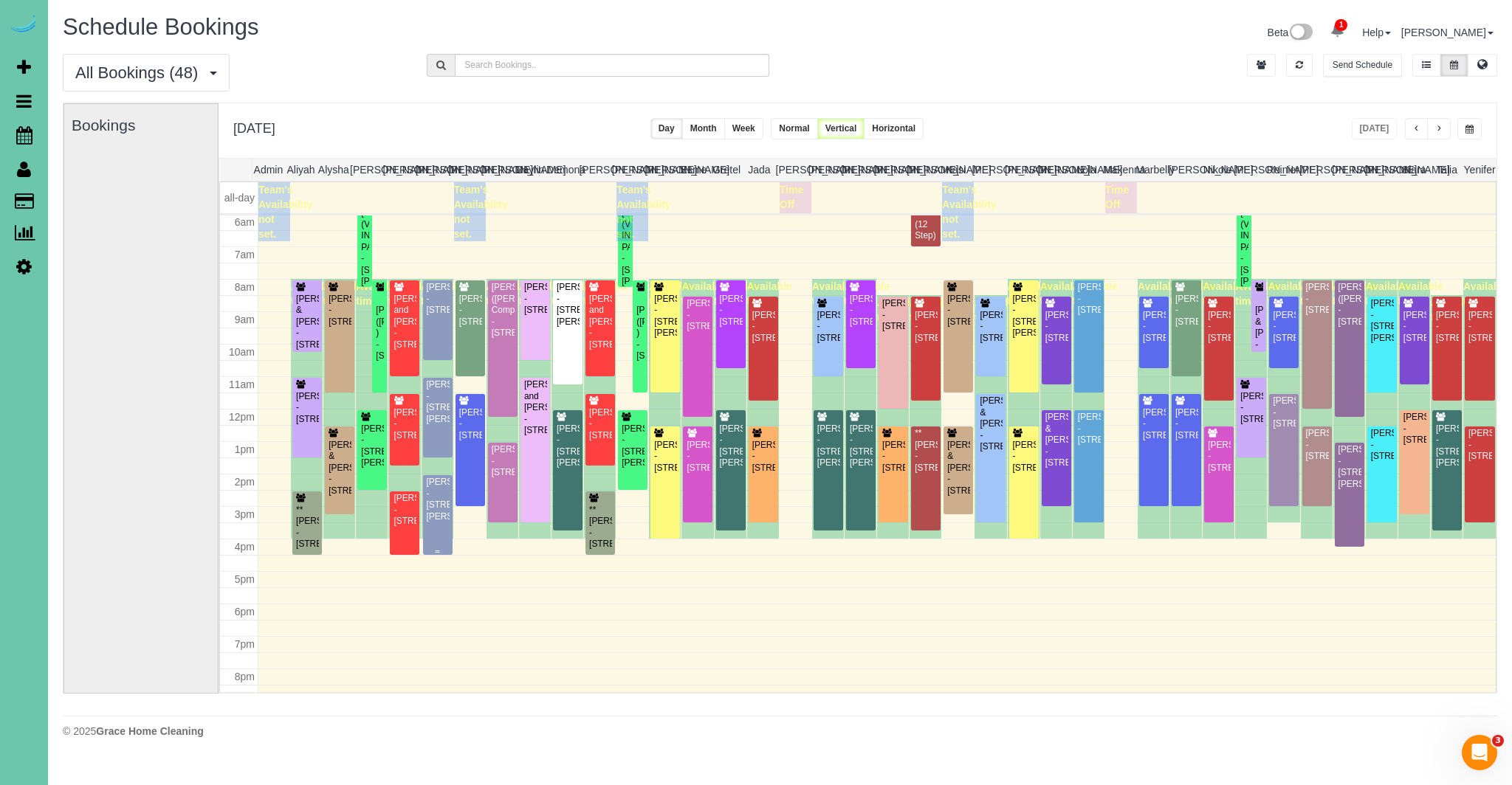
click at [434, 511] on div "Michelle Cox - 10274 Mary Street, Omaha, NE 68122" at bounding box center [437, 499] width 24 height 46
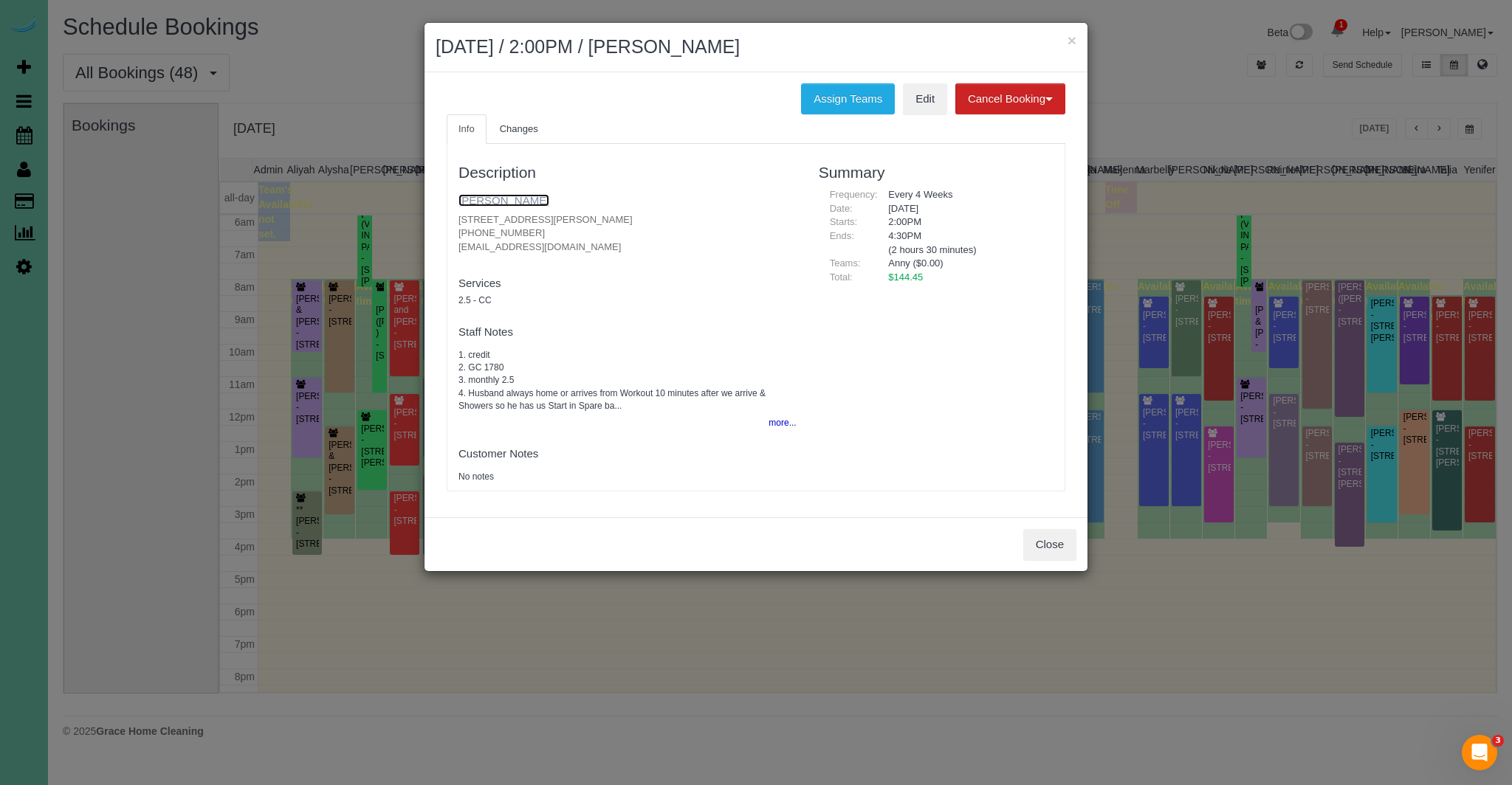
click at [491, 200] on link "[PERSON_NAME]" at bounding box center [503, 200] width 90 height 12
click at [1043, 545] on button "Close" at bounding box center [1050, 544] width 54 height 31
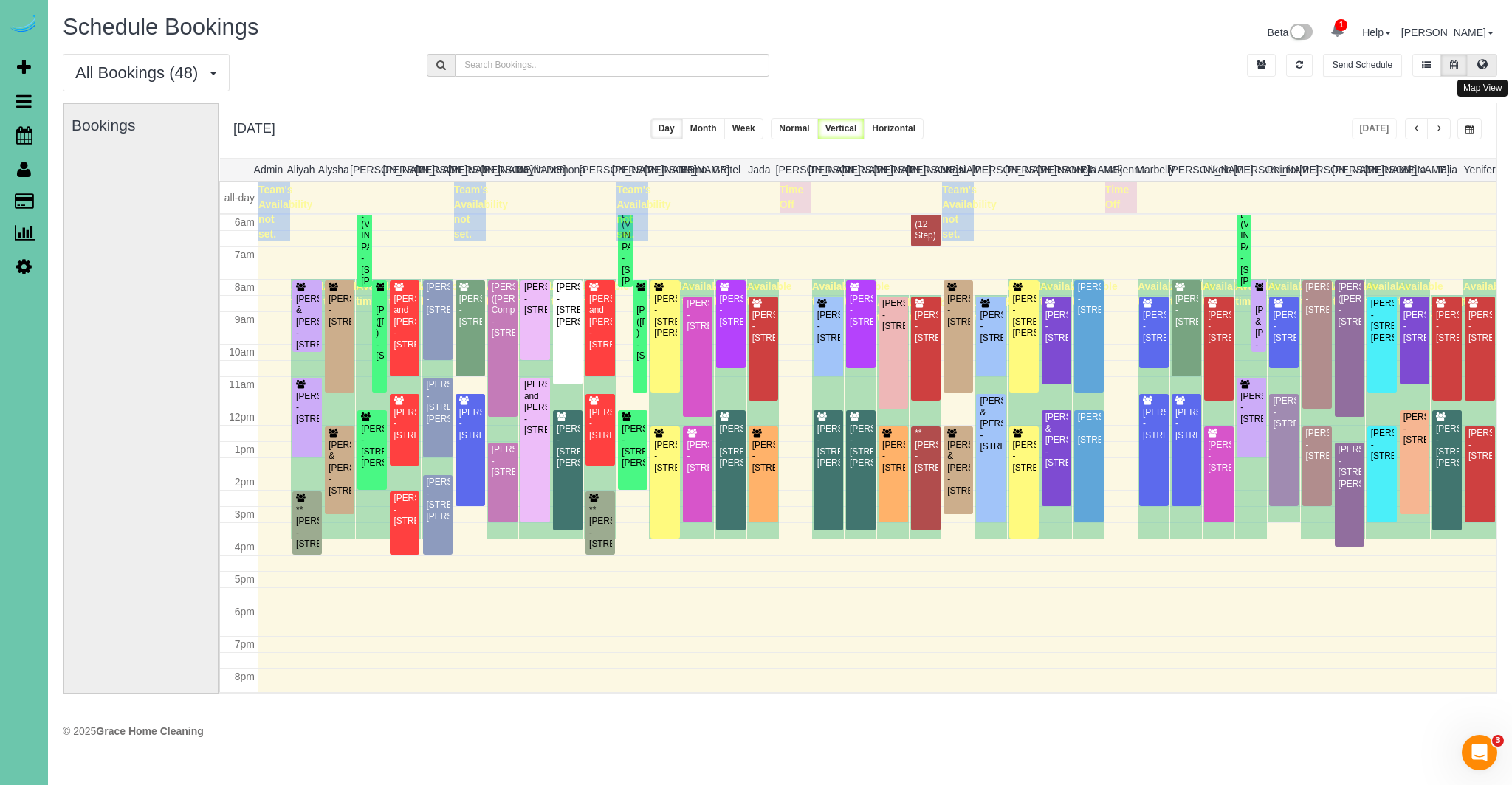
click at [1481, 66] on icon at bounding box center [1482, 64] width 11 height 9
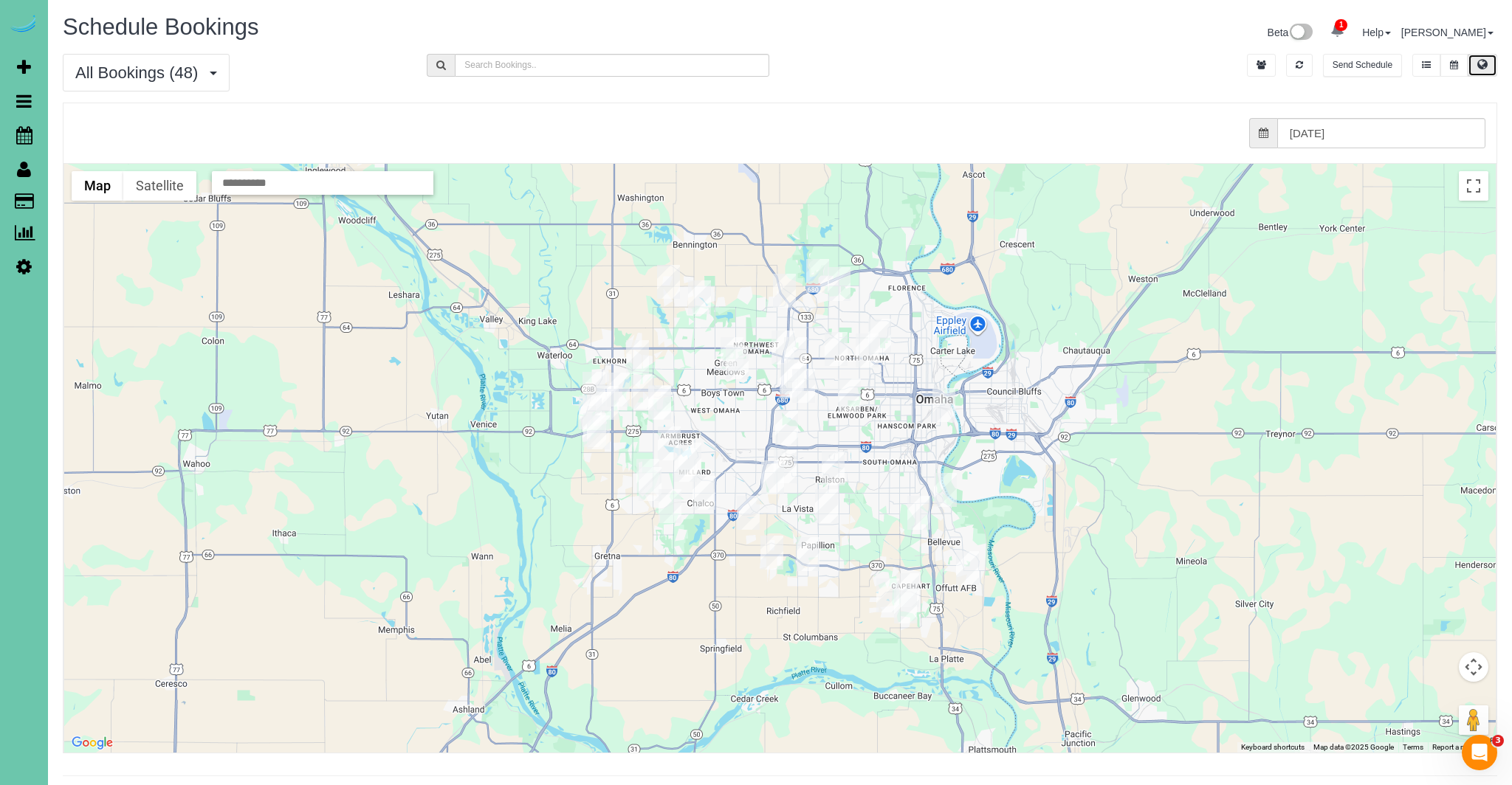
click at [734, 342] on img "08/12/2025 12:30PM - Pam & Mike Smiricky - 1828 N 132nd Ave, Omaha, NE 68154" at bounding box center [732, 353] width 23 height 34
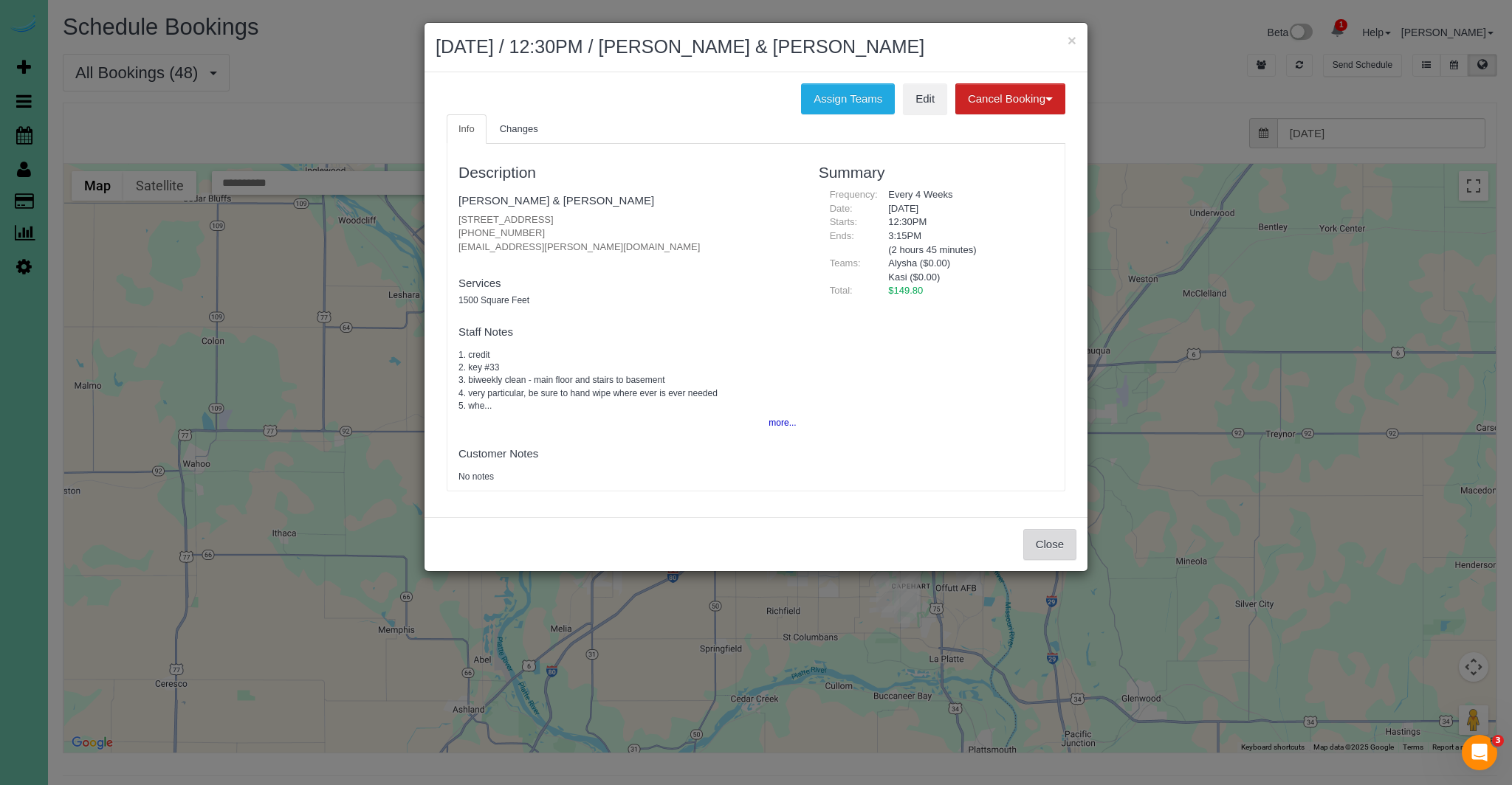
click at [1064, 549] on button "Close" at bounding box center [1050, 544] width 54 height 31
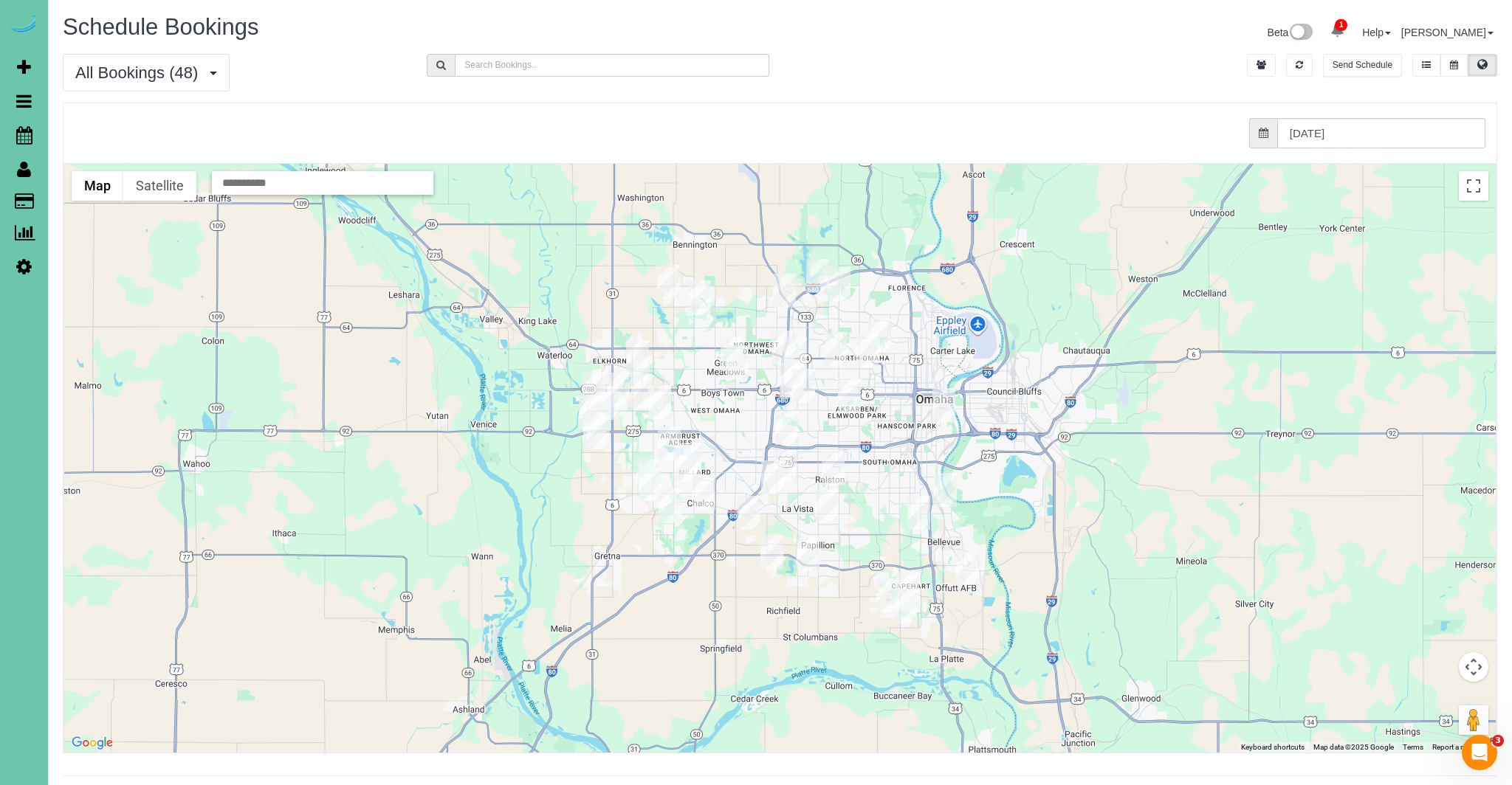
click at [644, 393] on img "08/12/2025 8:00AM - Tori McElligott - 911 S 185th St, Elkhorn, NE 68022" at bounding box center [642, 391] width 23 height 34
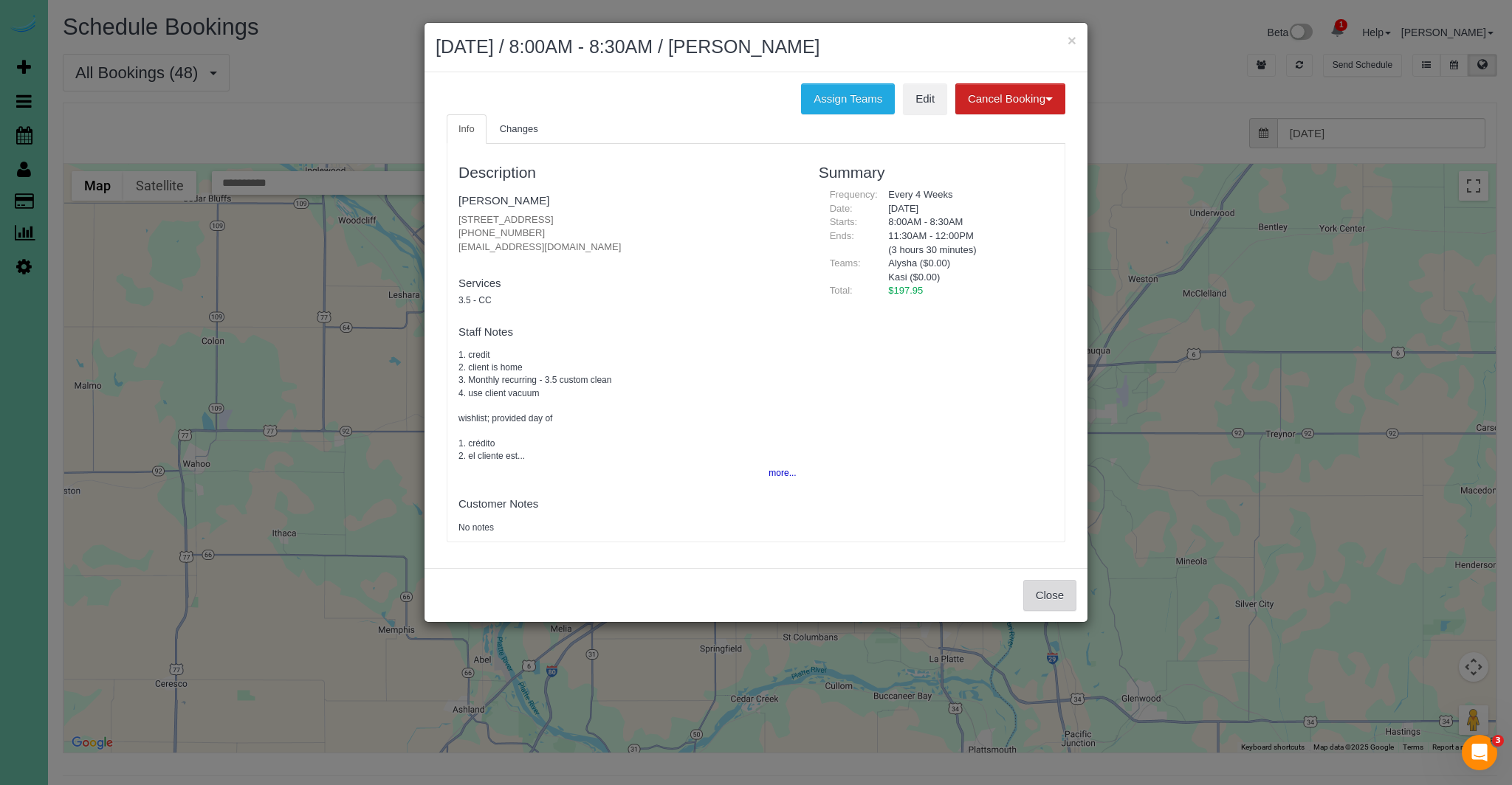
click at [1053, 589] on button "Close" at bounding box center [1050, 595] width 54 height 31
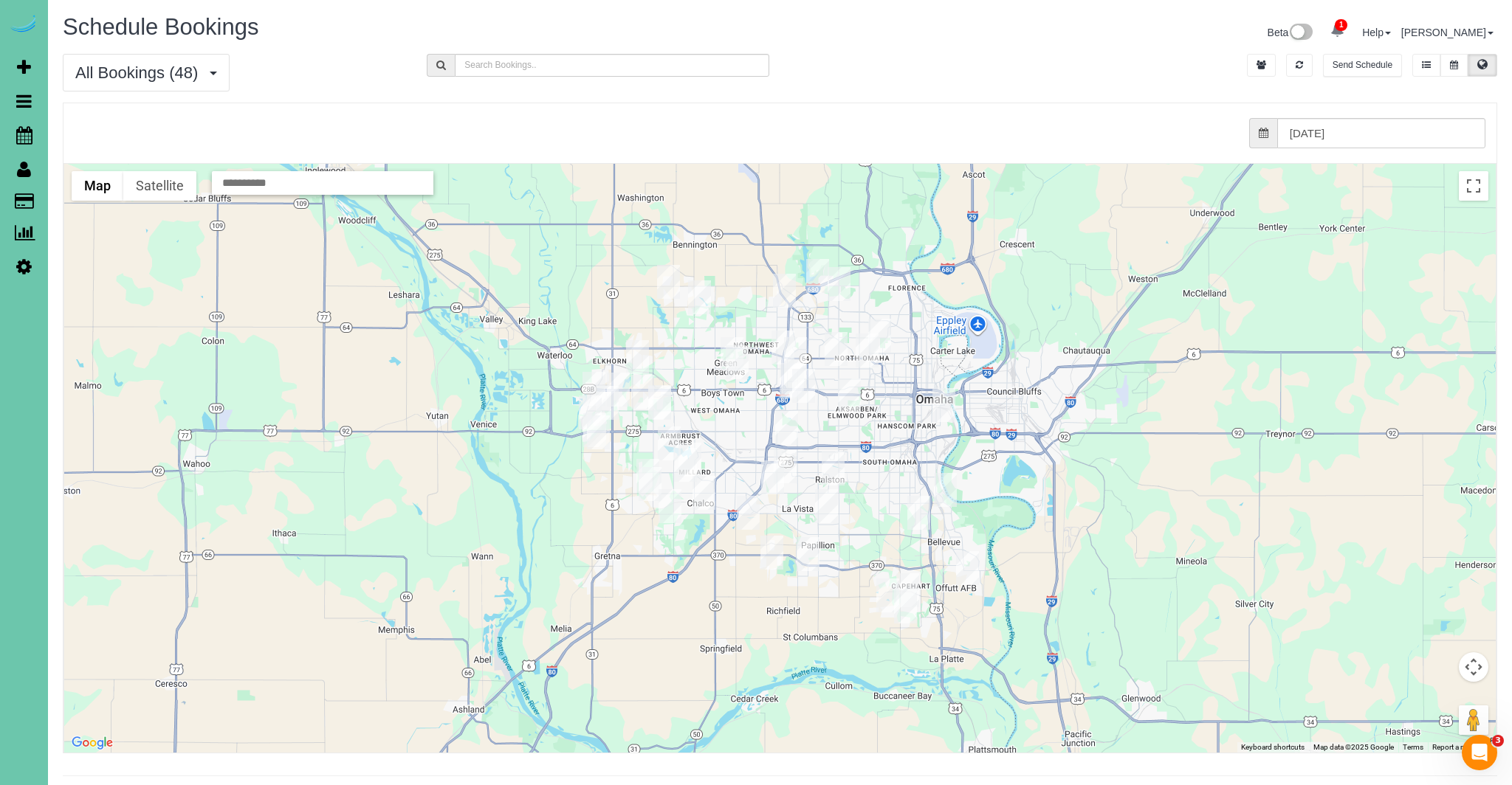
scroll to position [1, 0]
click at [1456, 64] on icon at bounding box center [1453, 64] width 8 height 9
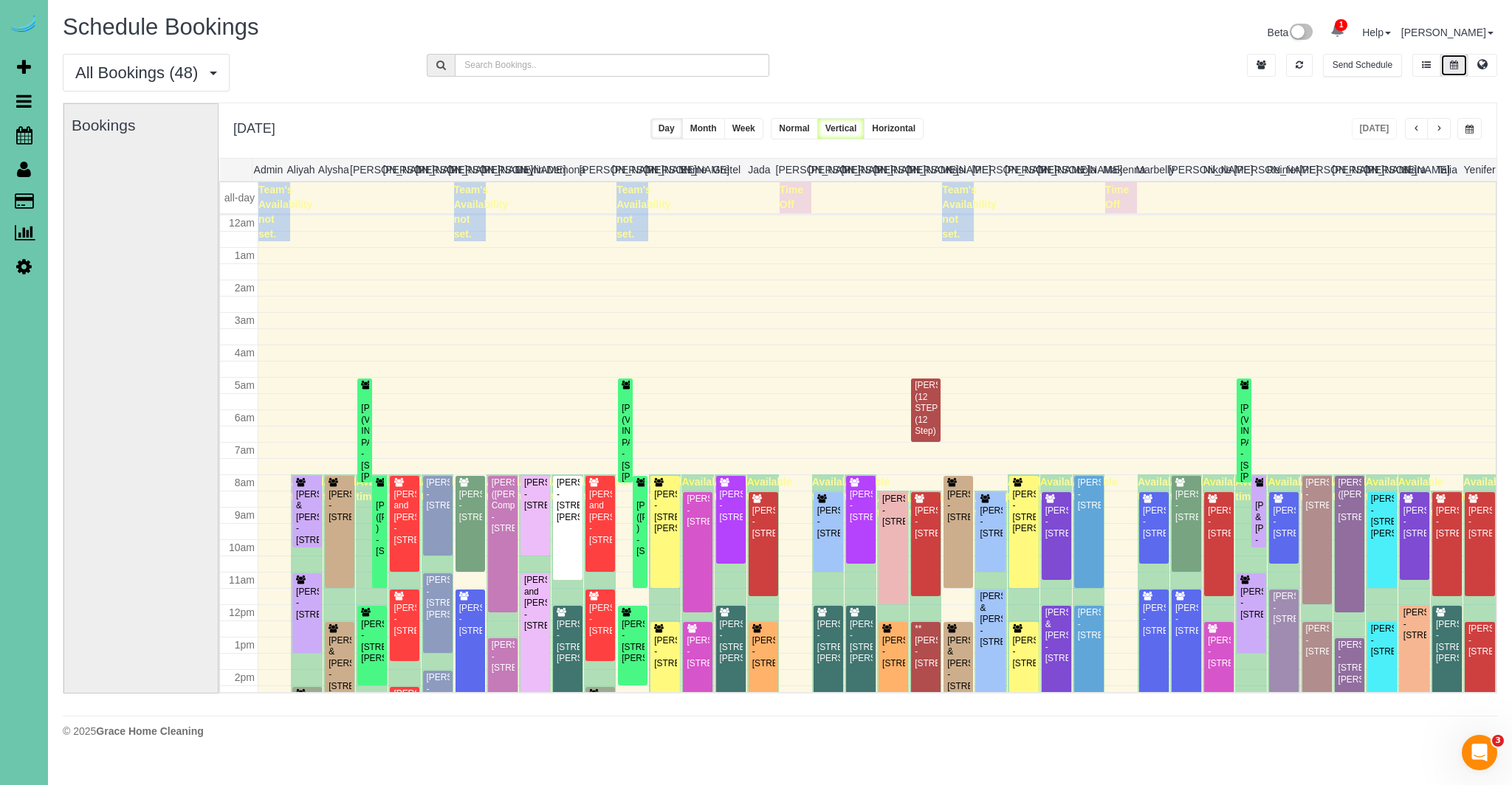
scroll to position [196, 0]
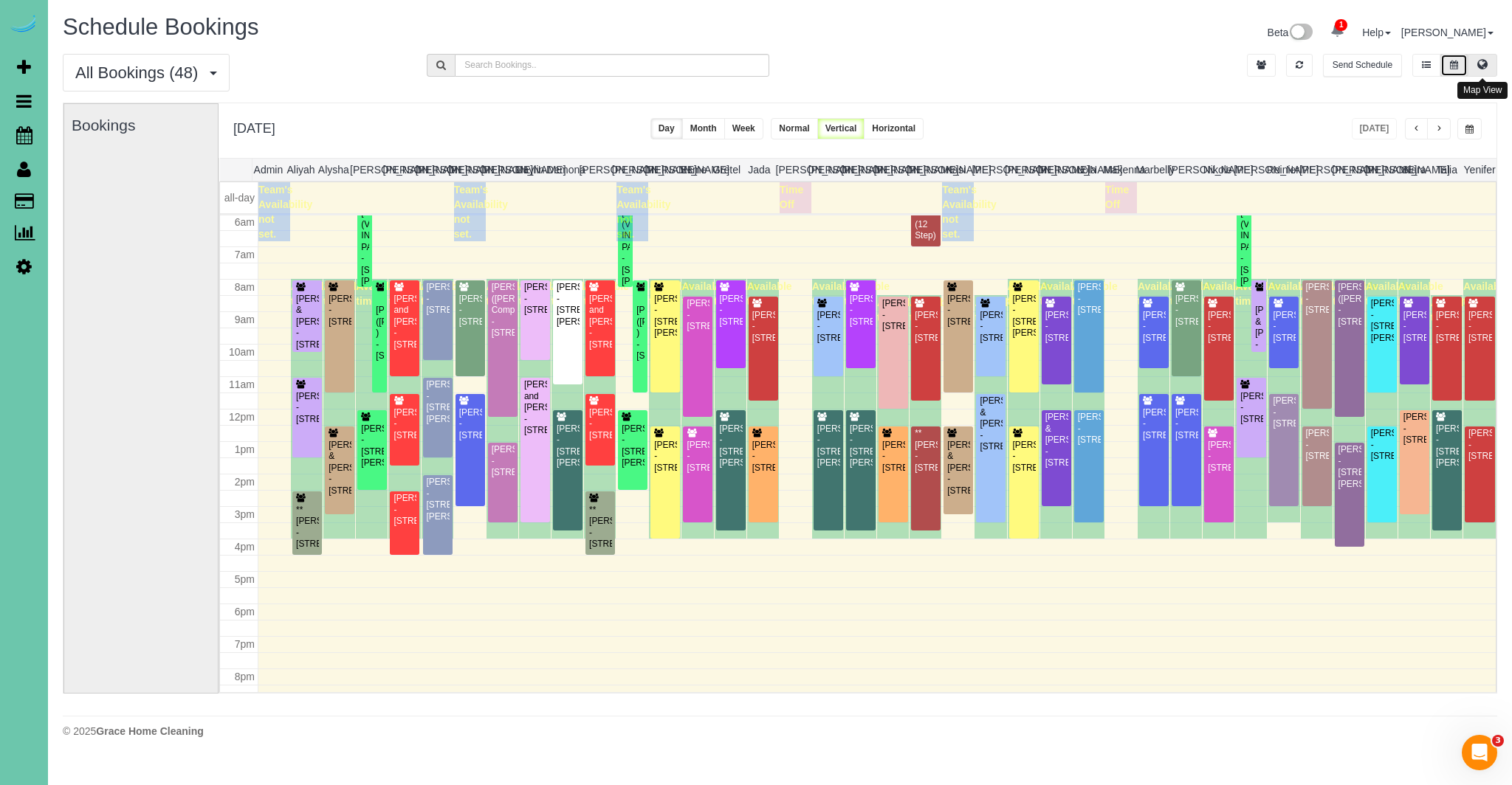
click at [1485, 62] on icon at bounding box center [1482, 64] width 11 height 9
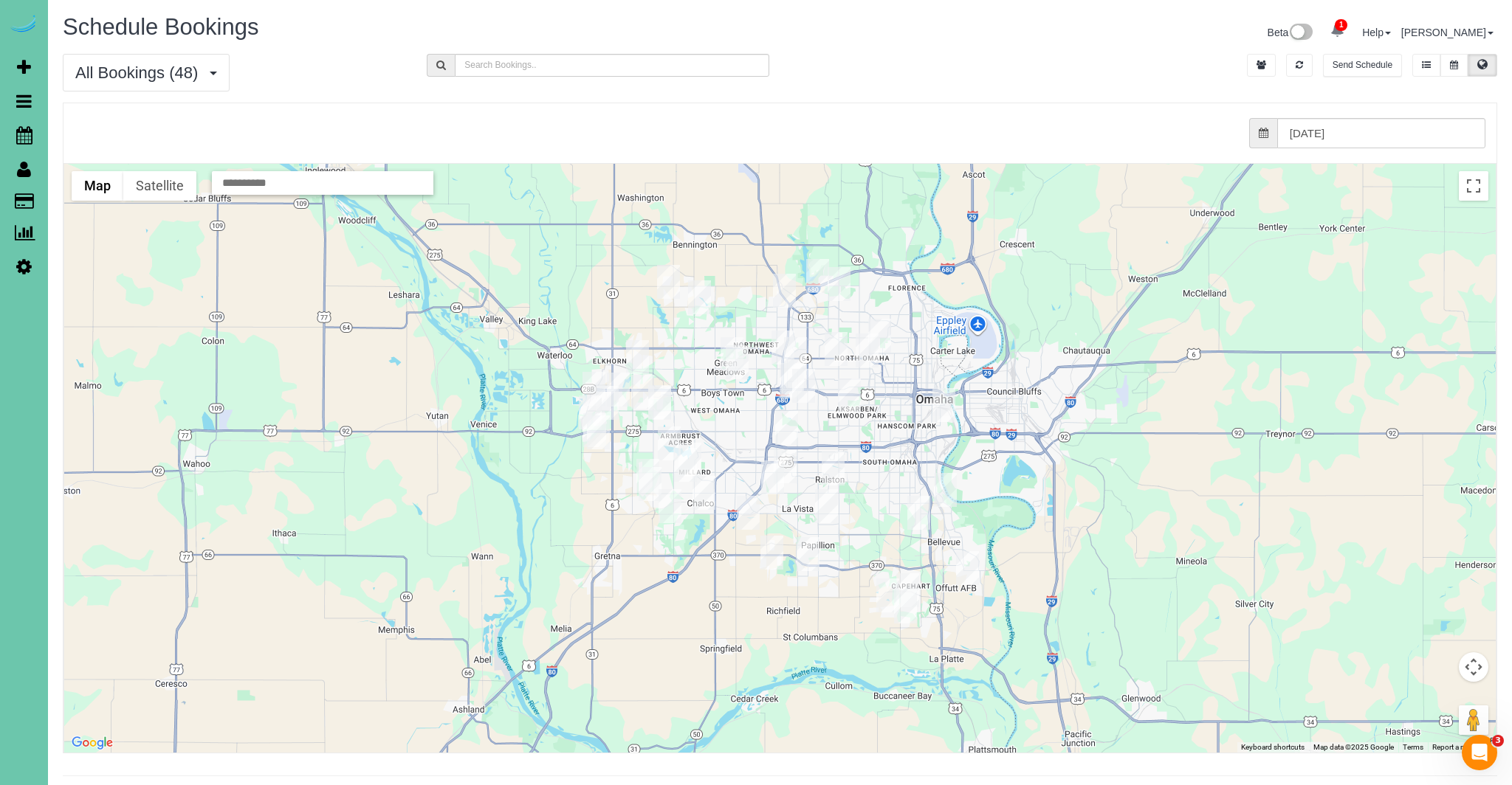
click at [905, 611] on img "08/12/2025 12:00PM - Brittany Hornbeak - 3218 Chad Street, Bellevue, NE 68123" at bounding box center [906, 606] width 23 height 34
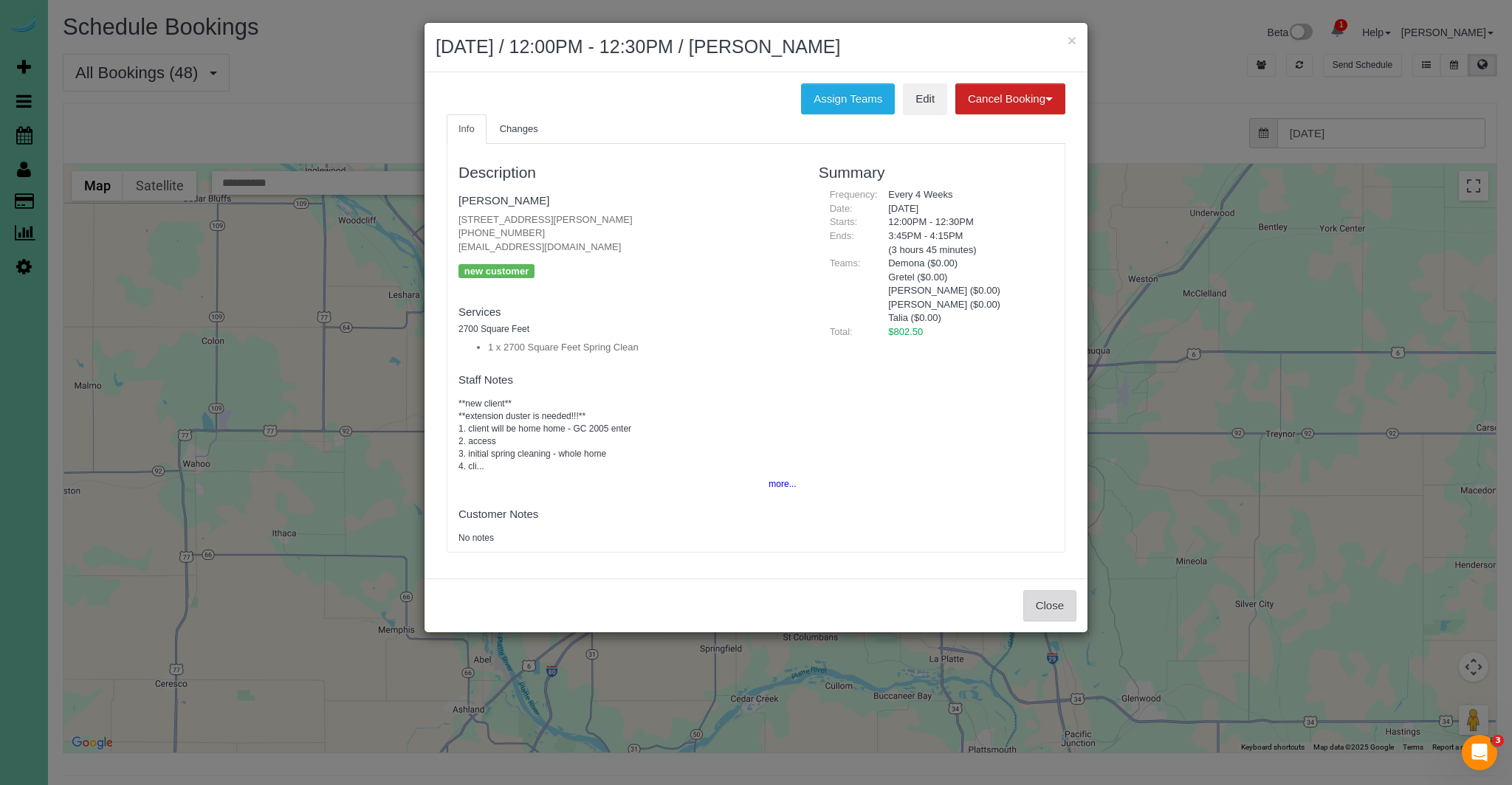
click at [1063, 602] on button "Close" at bounding box center [1050, 605] width 54 height 31
